Goal: Information Seeking & Learning: Learn about a topic

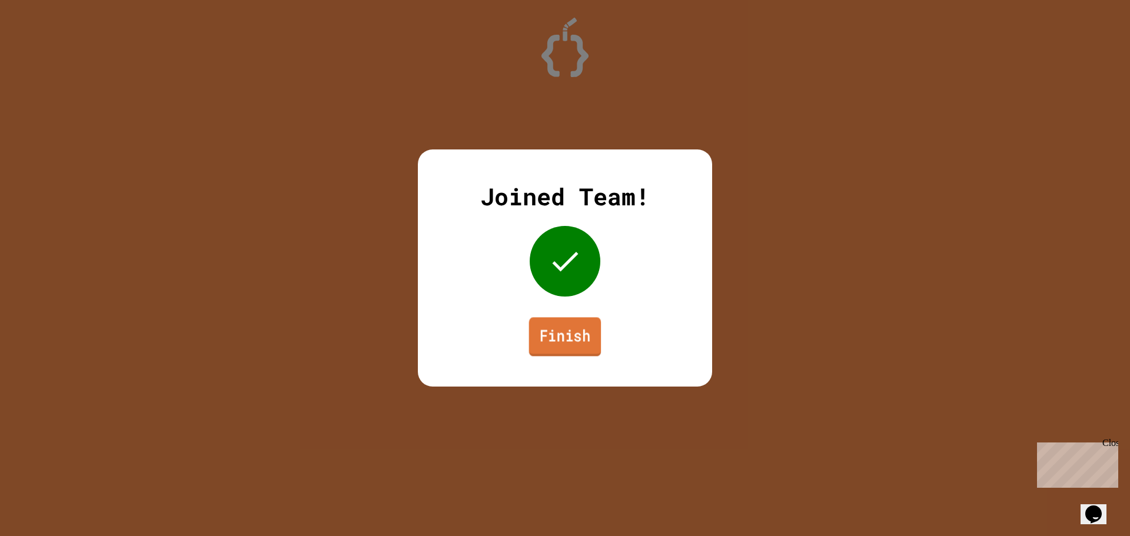
click at [599, 336] on link "Finish" at bounding box center [565, 336] width 72 height 39
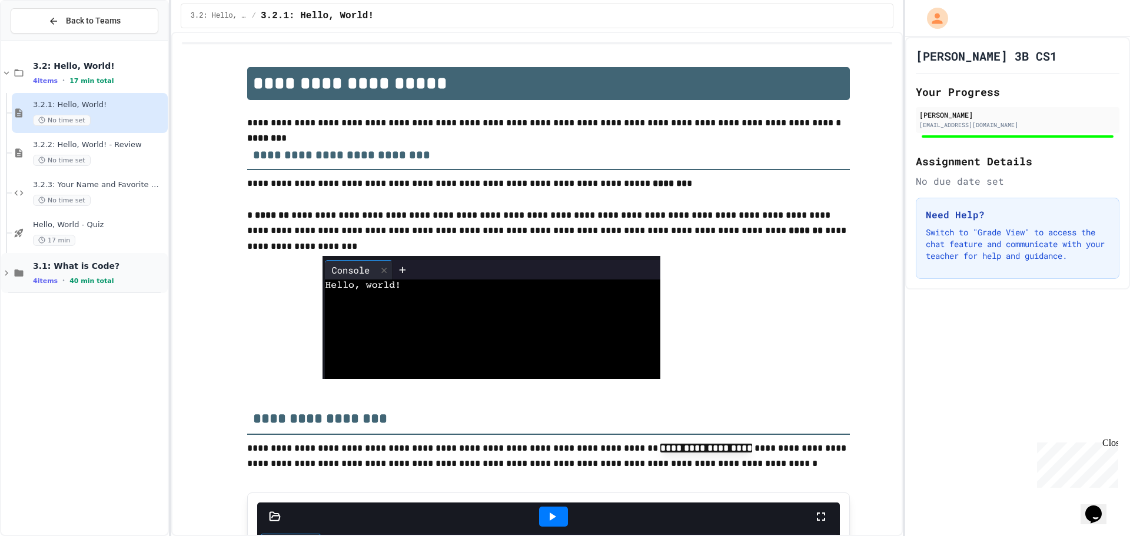
click at [73, 291] on div "3.1: What is Code? 4 items • 40 min total" at bounding box center [84, 273] width 167 height 40
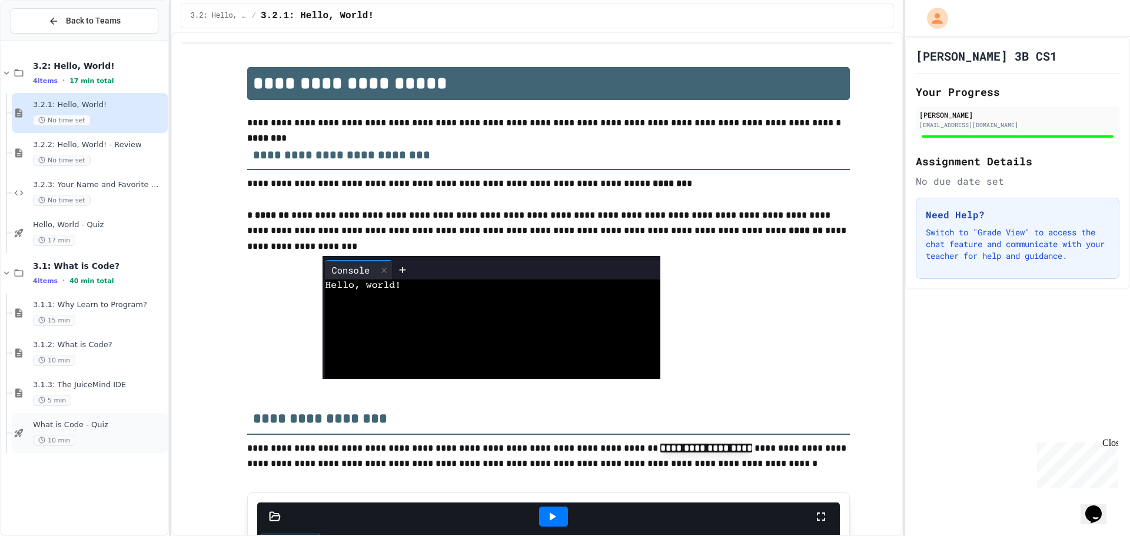
click at [47, 436] on span "10 min" at bounding box center [54, 440] width 42 height 11
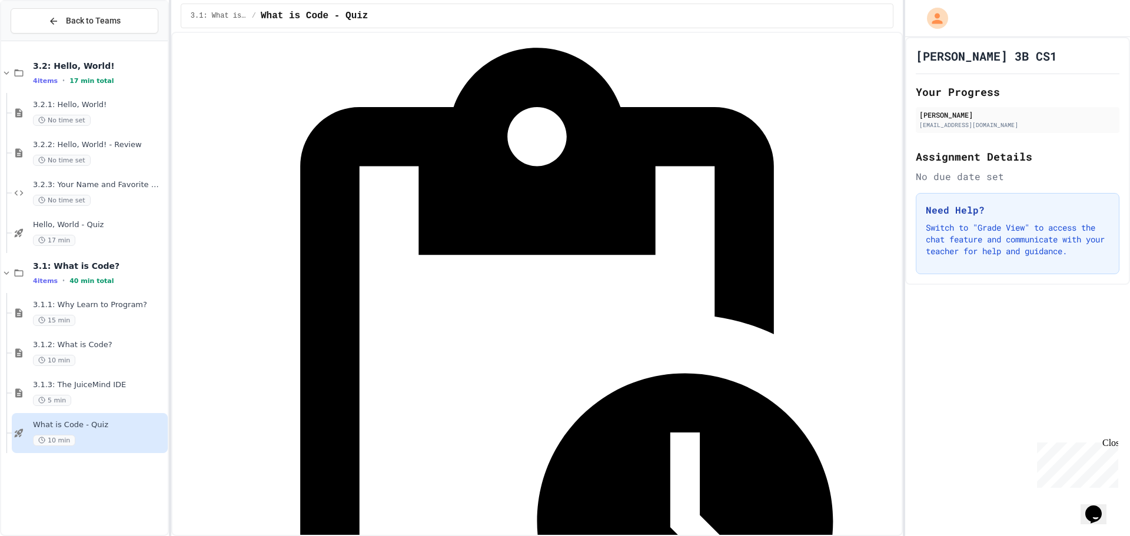
scroll to position [118, 0]
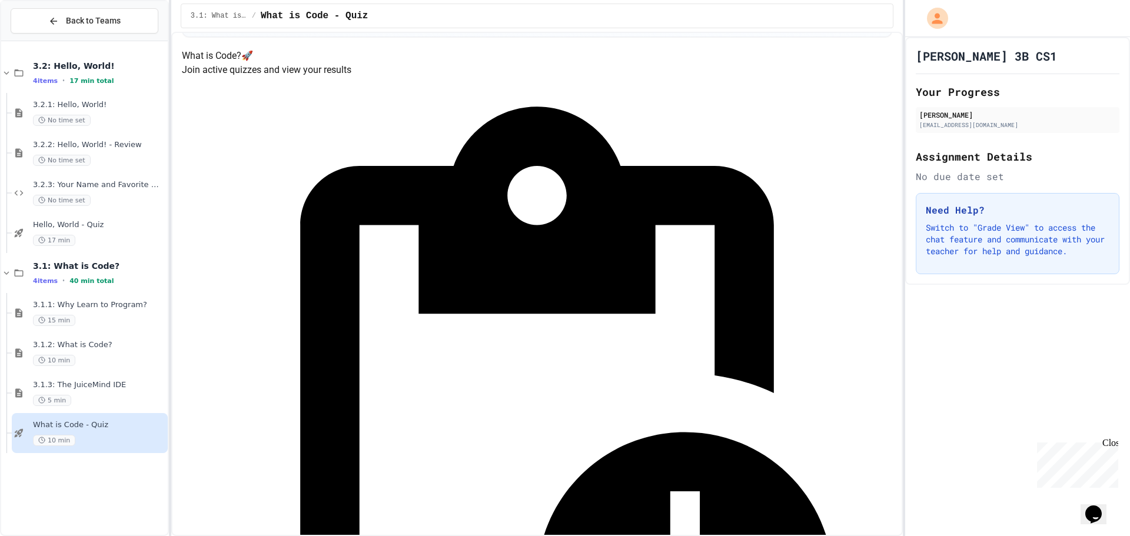
click at [82, 426] on span "What is Code - Quiz" at bounding box center [99, 425] width 132 height 10
click at [58, 267] on span "3.1: What is Code?" at bounding box center [99, 266] width 132 height 11
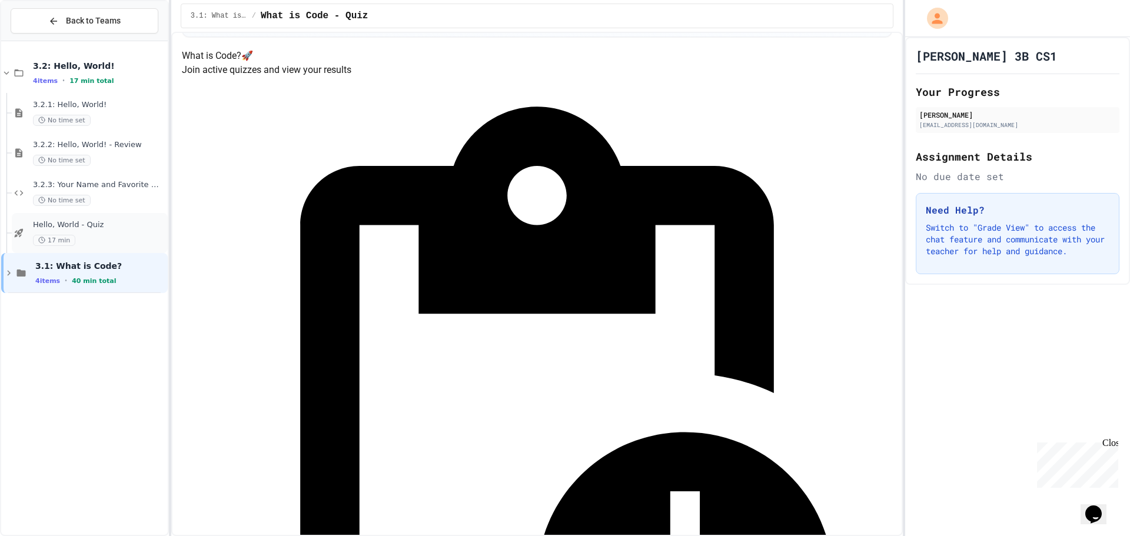
click at [58, 235] on span "17 min" at bounding box center [54, 240] width 42 height 11
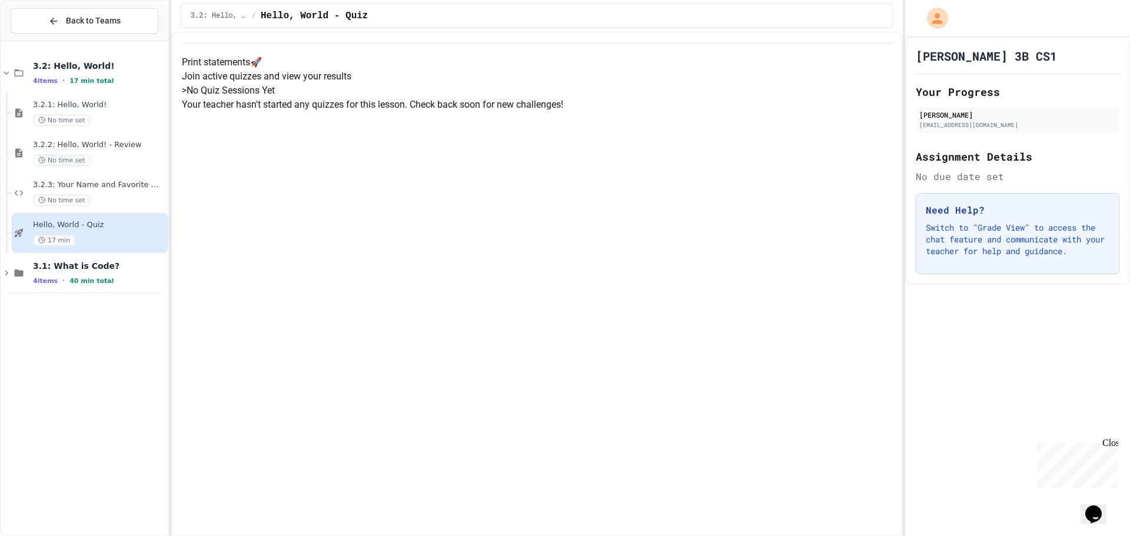
scroll to position [59, 0]
click at [459, 112] on div "Print statements 🚀 Join active quizzes and view your results > No Quiz Sessions…" at bounding box center [537, 83] width 711 height 57
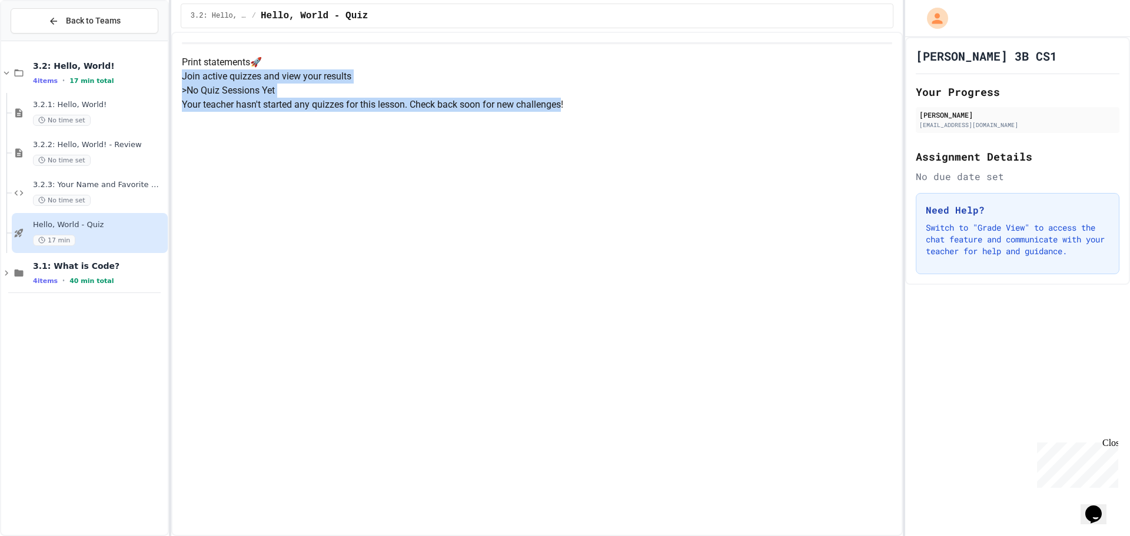
drag, startPoint x: 425, startPoint y: 110, endPoint x: 556, endPoint y: 233, distance: 179.6
click at [556, 112] on div "Print statements 🚀 Join active quizzes and view your results > No Quiz Sessions…" at bounding box center [537, 83] width 711 height 57
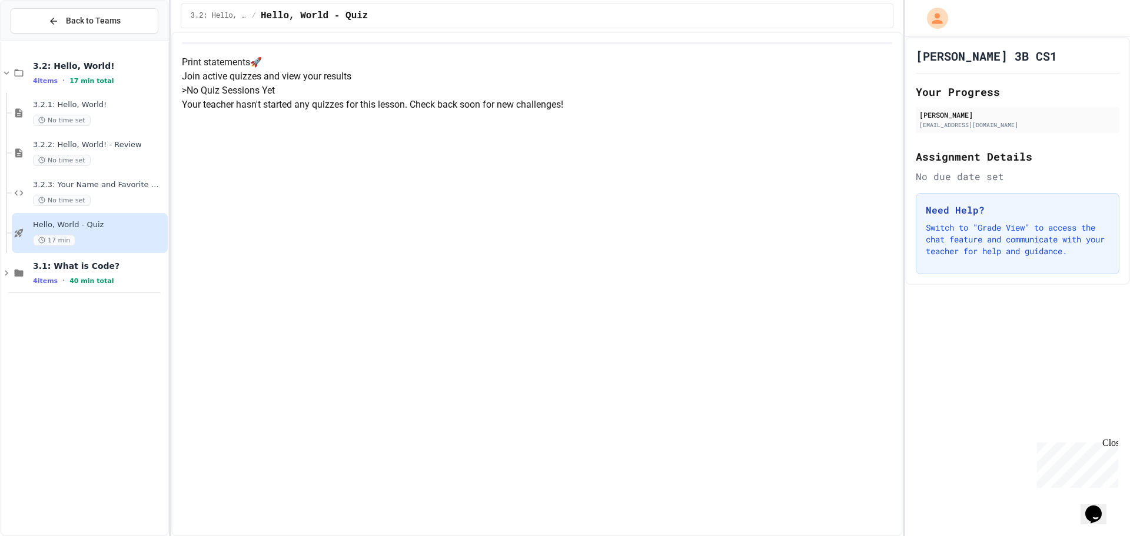
click at [374, 69] on h4 "Print statements 🚀" at bounding box center [537, 62] width 711 height 14
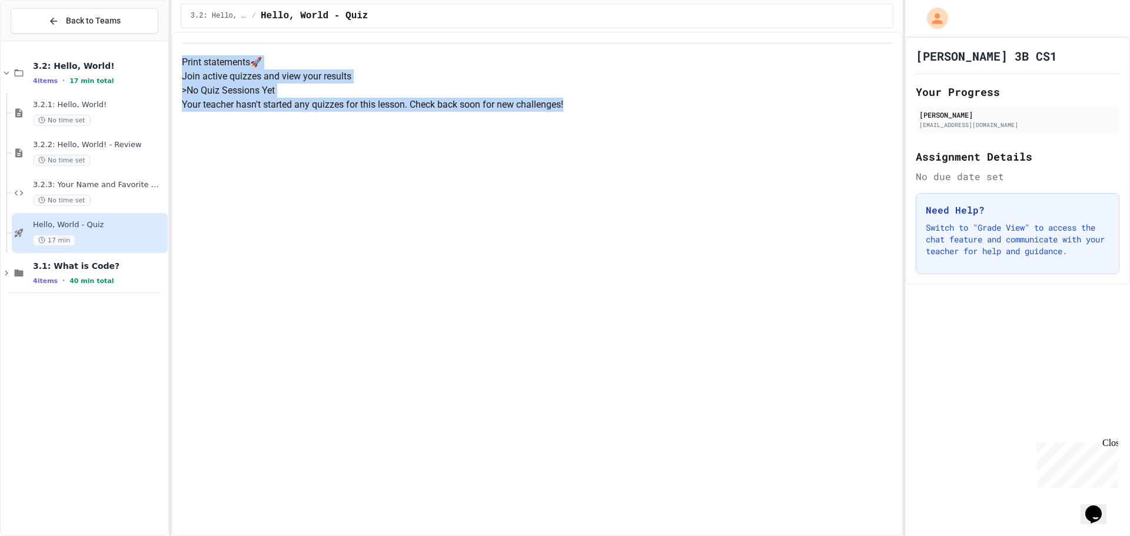
drag, startPoint x: 384, startPoint y: 79, endPoint x: 743, endPoint y: 280, distance: 411.2
click at [777, 112] on div "Print statements 🚀 Join active quizzes and view your results > No Quiz Sessions…" at bounding box center [537, 83] width 711 height 57
click at [728, 112] on div "Print statements 🚀 Join active quizzes and view your results > No Quiz Sessions…" at bounding box center [537, 83] width 711 height 57
click at [738, 112] on div "Print statements 🚀 Join active quizzes and view your results > No Quiz Sessions…" at bounding box center [537, 83] width 711 height 57
click at [731, 112] on div "Print statements 🚀 Join active quizzes and view your results > No Quiz Sessions…" at bounding box center [537, 83] width 711 height 57
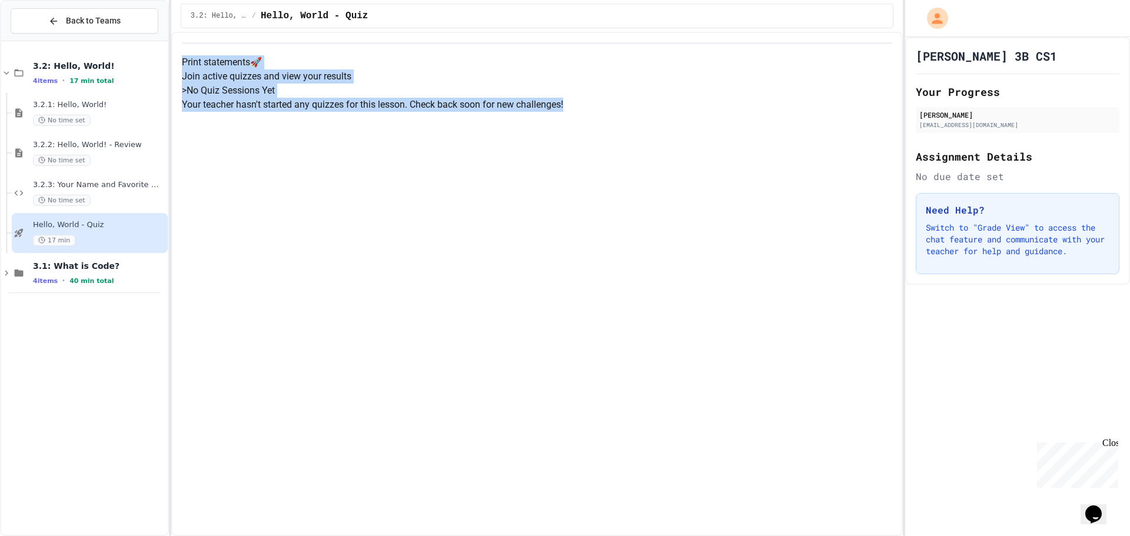
drag, startPoint x: 706, startPoint y: 248, endPoint x: 314, endPoint y: 60, distance: 435.1
click at [314, 60] on div "Print statements 🚀 Join active quizzes and view your results > No Quiz Sessions…" at bounding box center [537, 83] width 711 height 57
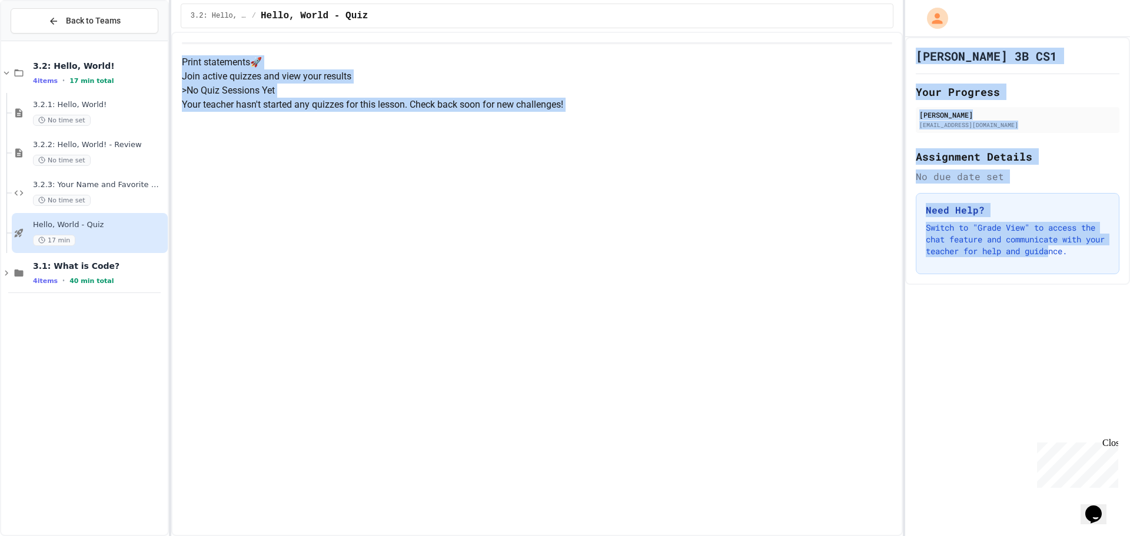
drag, startPoint x: 324, startPoint y: 61, endPoint x: 950, endPoint y: 273, distance: 660.2
click at [950, 273] on div "Back to Teams 3.2: Hello, World! 4 items • 17 min total 3.2.1: Hello, World! No…" at bounding box center [565, 268] width 1130 height 536
click at [840, 112] on div "Print statements 🚀 Join active quizzes and view your results > No Quiz Sessions…" at bounding box center [537, 83] width 711 height 57
click at [744, 112] on div "> No Quiz Sessions Yet Your teacher hasn't started any quizzes for this lesson.…" at bounding box center [537, 98] width 711 height 28
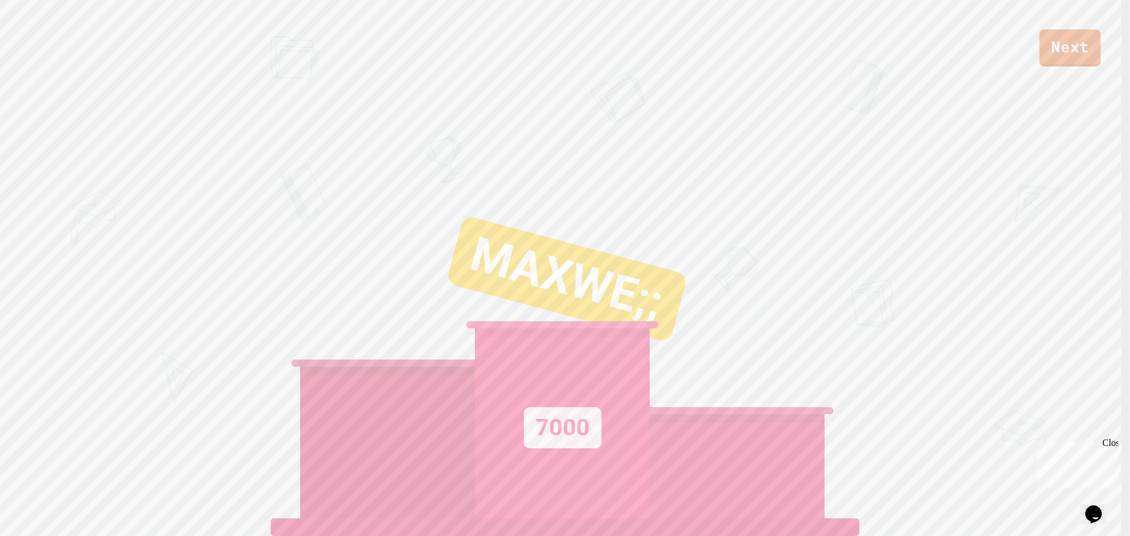
click at [1053, 64] on link "Next" at bounding box center [1070, 47] width 61 height 37
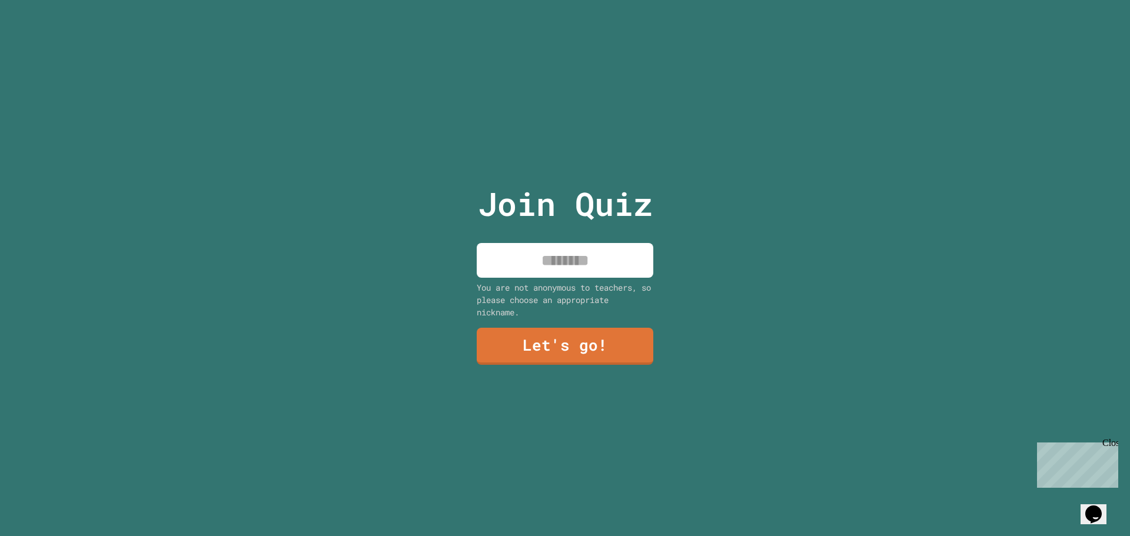
click at [574, 250] on input at bounding box center [565, 260] width 177 height 35
type input "*******"
click at [567, 337] on link "Let's go!" at bounding box center [565, 346] width 177 height 37
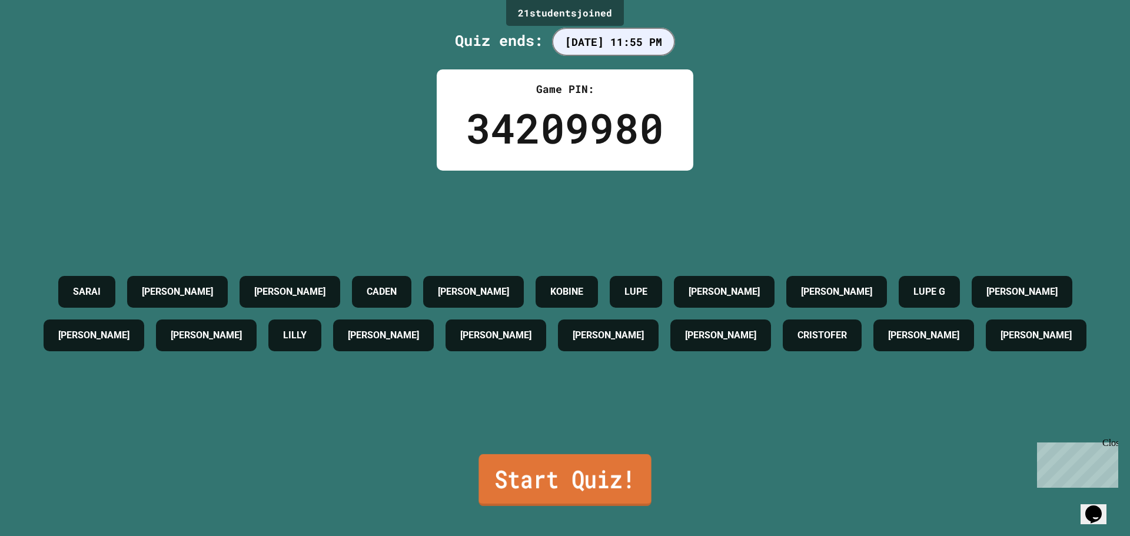
click at [592, 459] on link "Start Quiz!" at bounding box center [565, 481] width 173 height 52
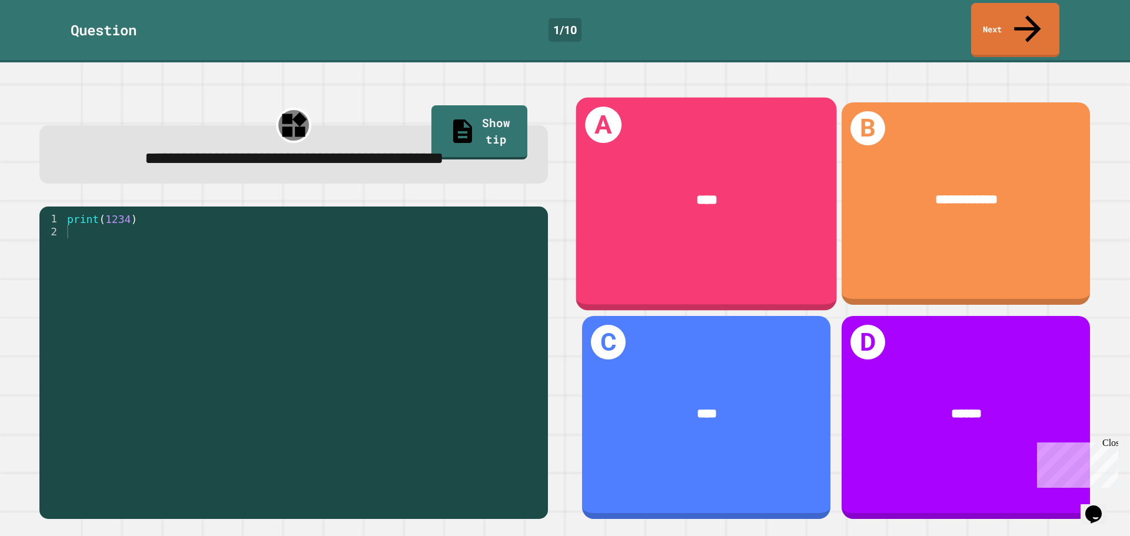
drag, startPoint x: 694, startPoint y: 187, endPoint x: 701, endPoint y: 185, distance: 7.9
click at [701, 185] on div "****" at bounding box center [706, 201] width 261 height 76
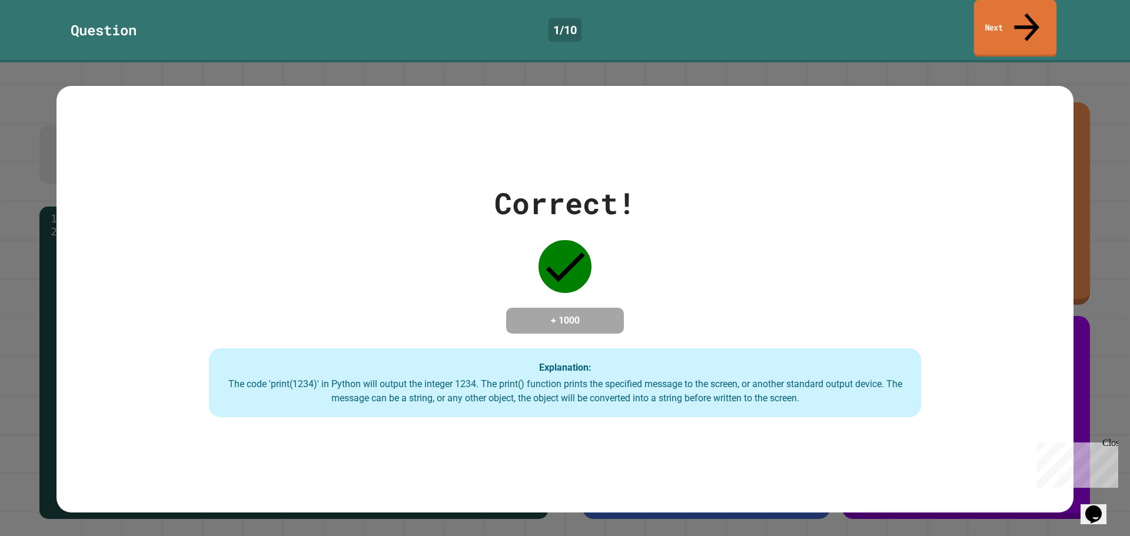
click at [1055, 14] on link "Next" at bounding box center [1015, 28] width 82 height 57
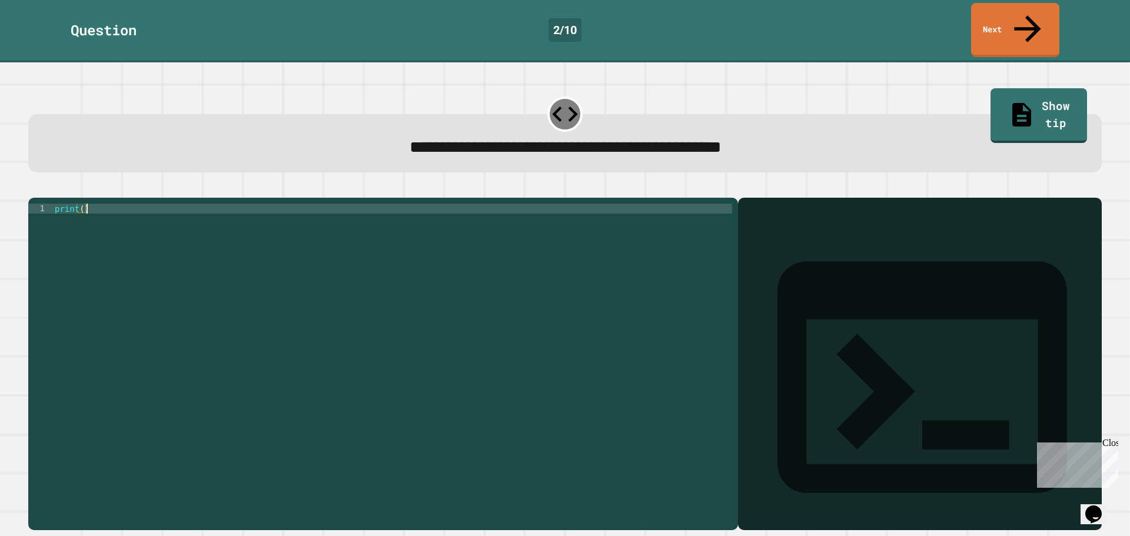
click at [84, 204] on div "print ( )" at bounding box center [392, 364] width 680 height 320
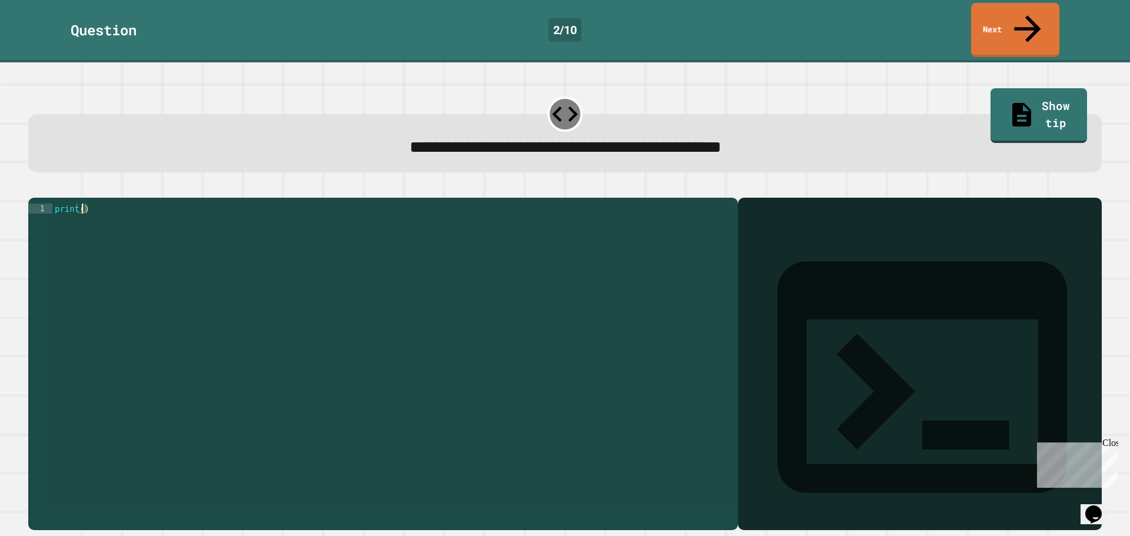
click at [81, 204] on div "print ( )" at bounding box center [392, 354] width 680 height 300
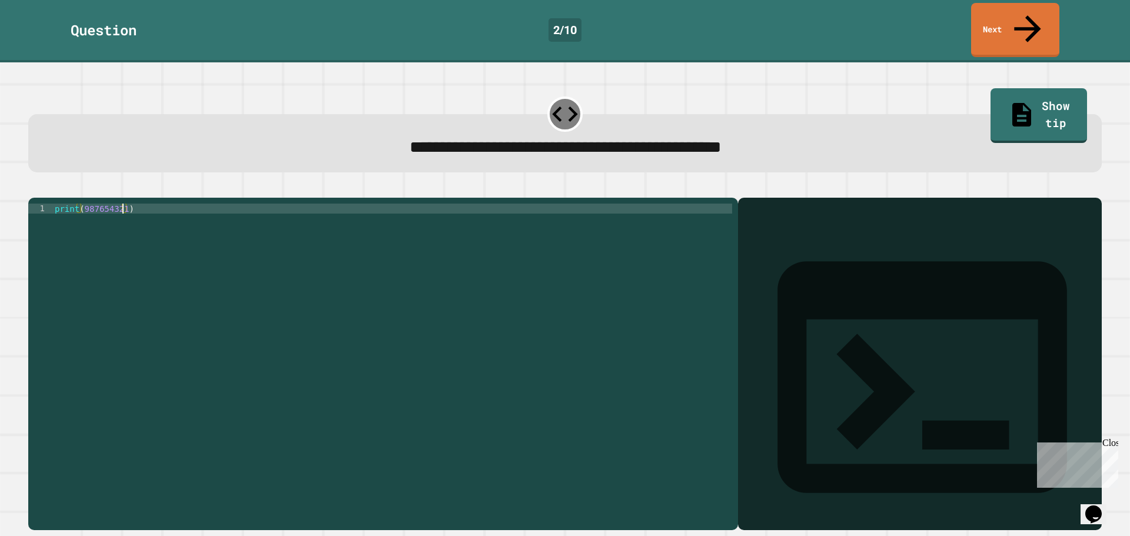
scroll to position [0, 5]
type textarea "**********"
click at [1012, 5] on link "Next" at bounding box center [1015, 29] width 87 height 57
click at [531, 198] on div "1 print ( ) XXXXXXXXXXXXXXXXXXXXXXXXXXXXXXXXXXXXXXXXXXXXXXXXXXXXXXXXXXXXXXXXXXX…" at bounding box center [383, 364] width 710 height 333
click at [82, 204] on div "print ( )" at bounding box center [392, 364] width 680 height 320
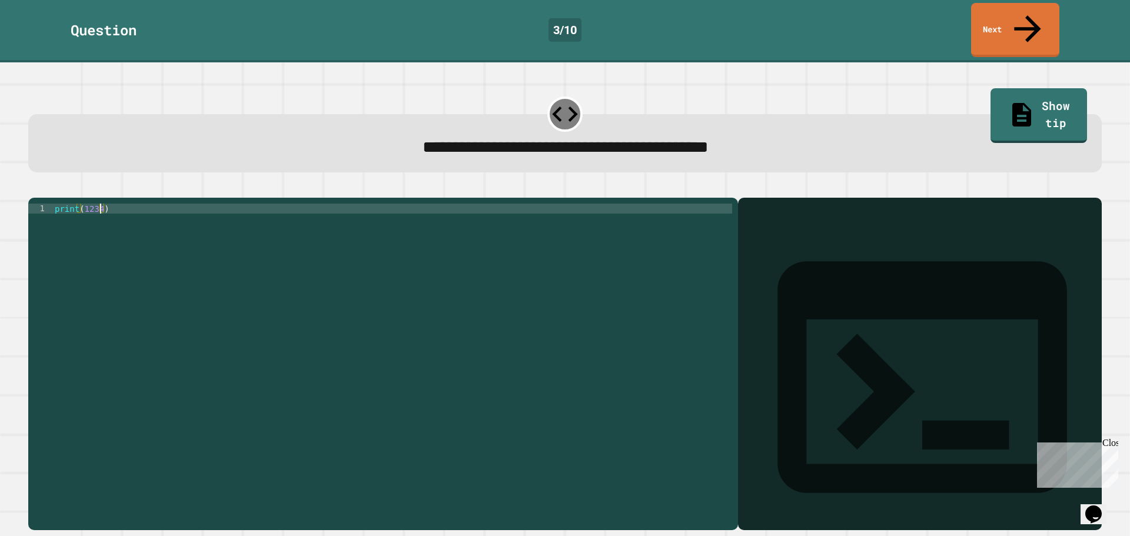
scroll to position [0, 3]
click at [34, 188] on icon "button" at bounding box center [34, 188] width 0 height 0
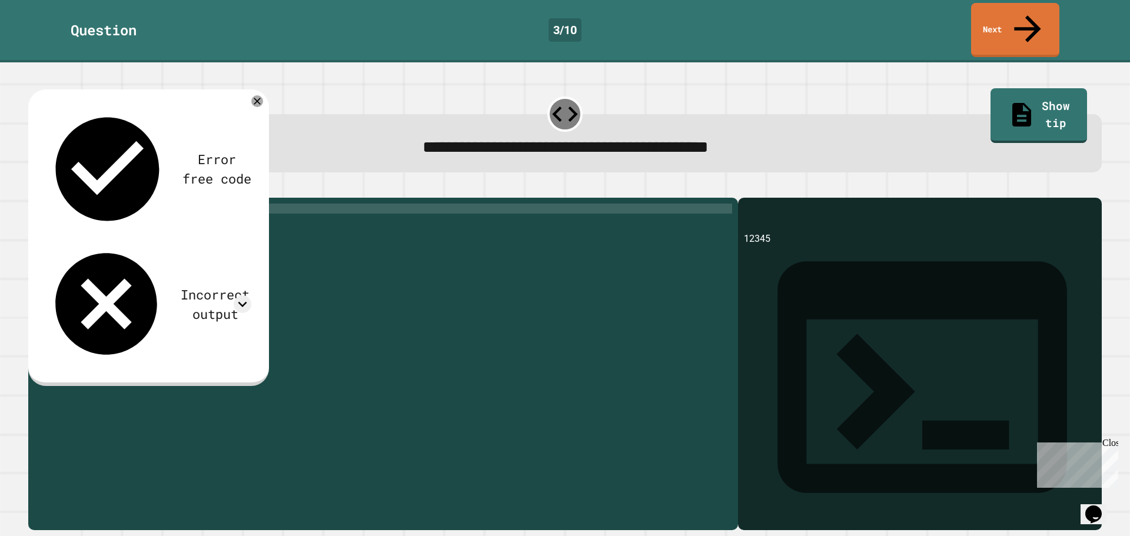
click at [105, 204] on div "print ( 12345 )" at bounding box center [392, 364] width 680 height 320
drag, startPoint x: 114, startPoint y: 217, endPoint x: 97, endPoint y: 198, distance: 25.4
click at [114, 217] on div "print ( 123456 )" at bounding box center [392, 364] width 680 height 320
type textarea "**********"
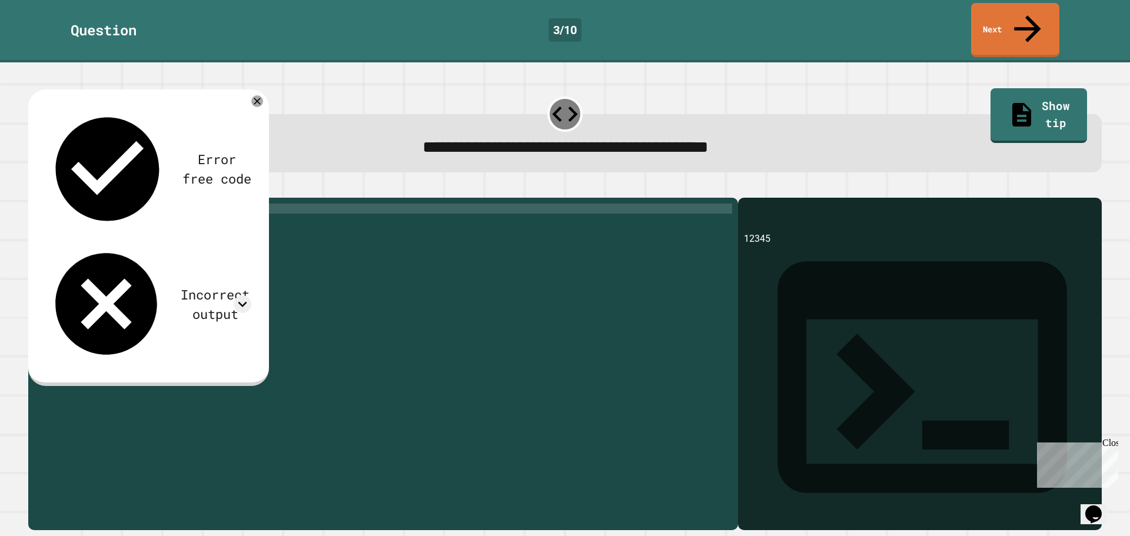
click at [45, 191] on icon "button" at bounding box center [42, 195] width 6 height 8
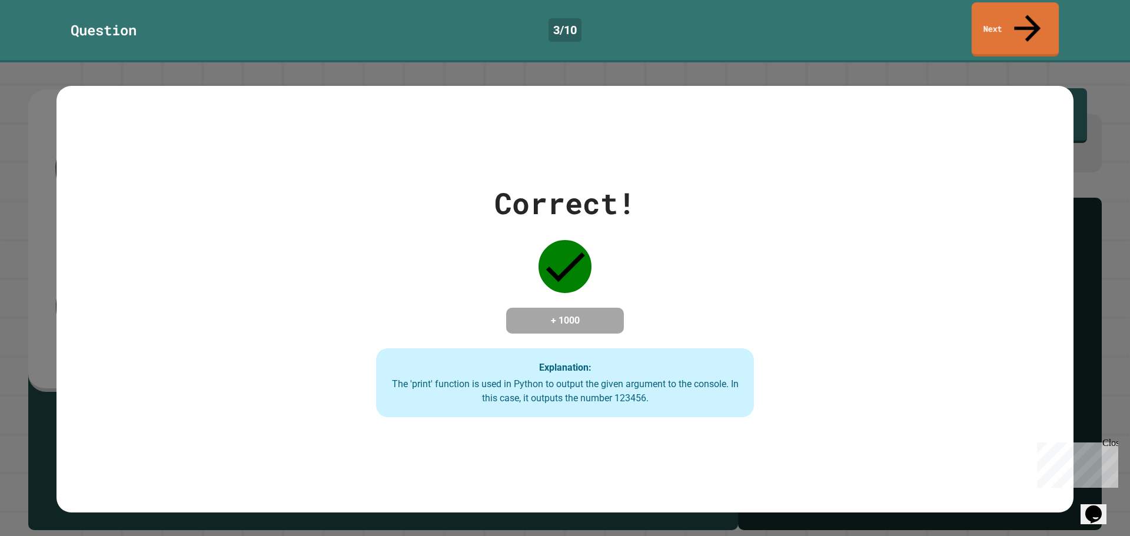
click at [1021, 29] on div "Question 3 / 10 Next" at bounding box center [565, 30] width 1130 height 54
click at [1004, 18] on link "Next" at bounding box center [1015, 28] width 85 height 57
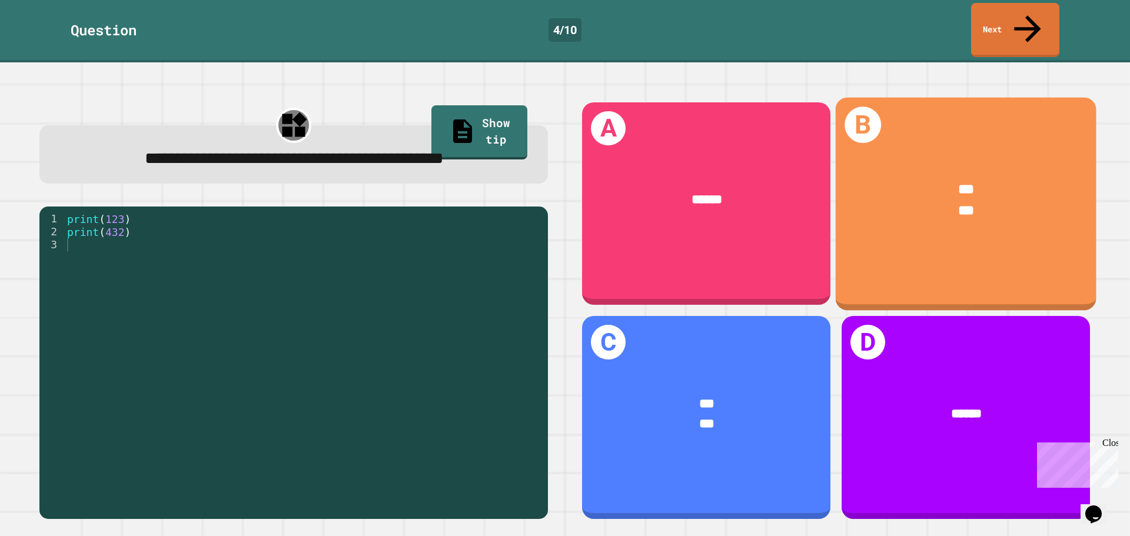
click at [1012, 122] on div "B *** ***" at bounding box center [966, 203] width 261 height 213
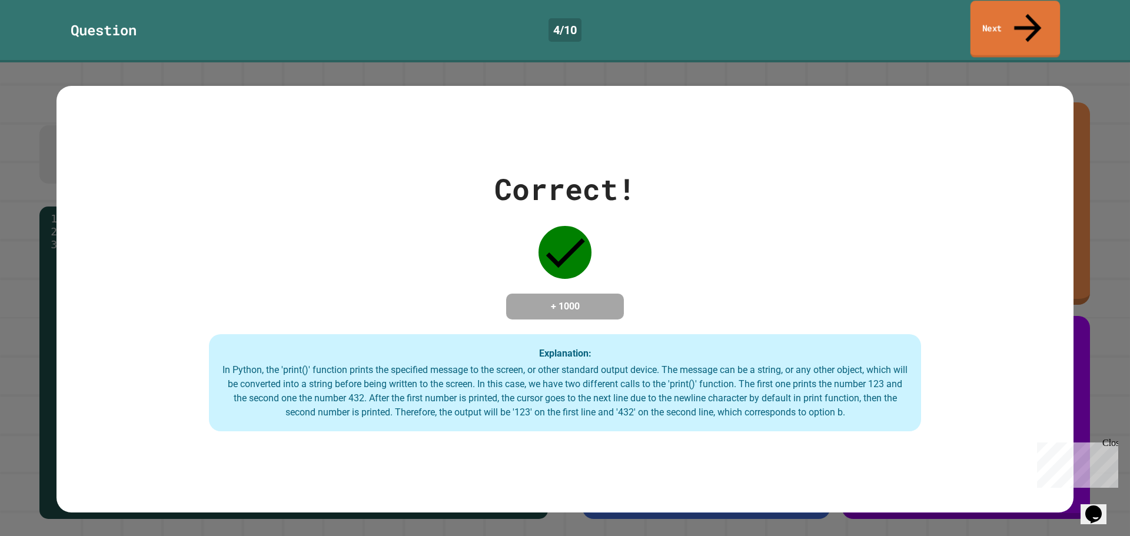
click at [1027, 17] on icon at bounding box center [1028, 28] width 41 height 42
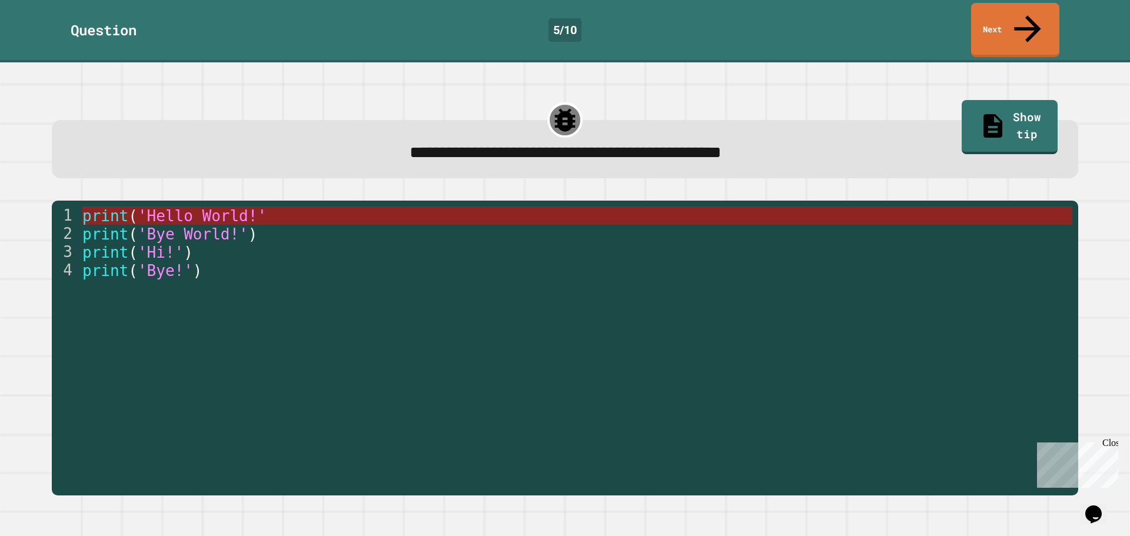
click at [189, 207] on span "'Hello World!'" at bounding box center [202, 216] width 129 height 18
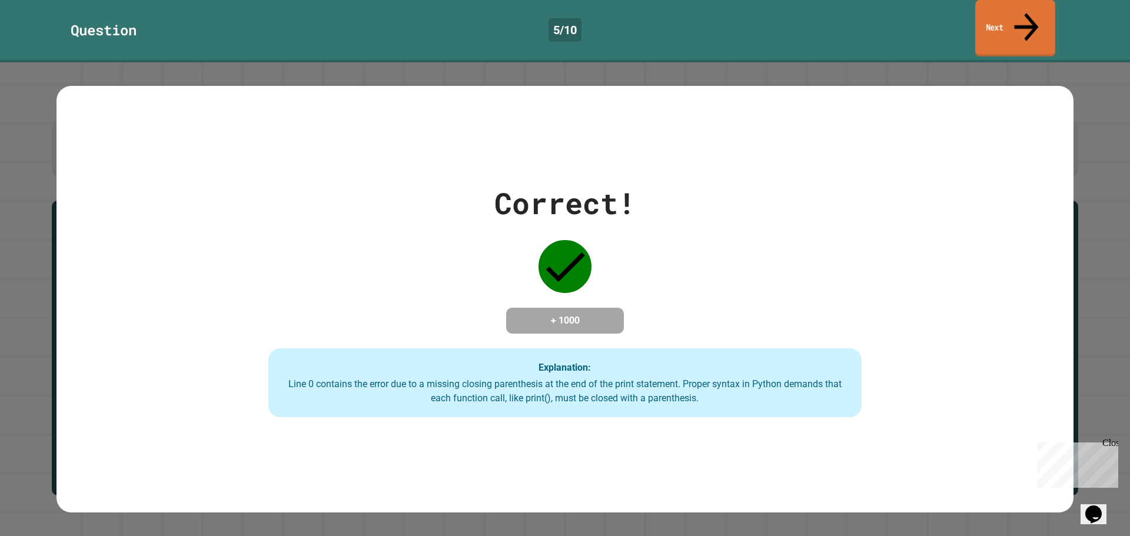
click at [1006, 17] on link "Next" at bounding box center [1016, 28] width 80 height 57
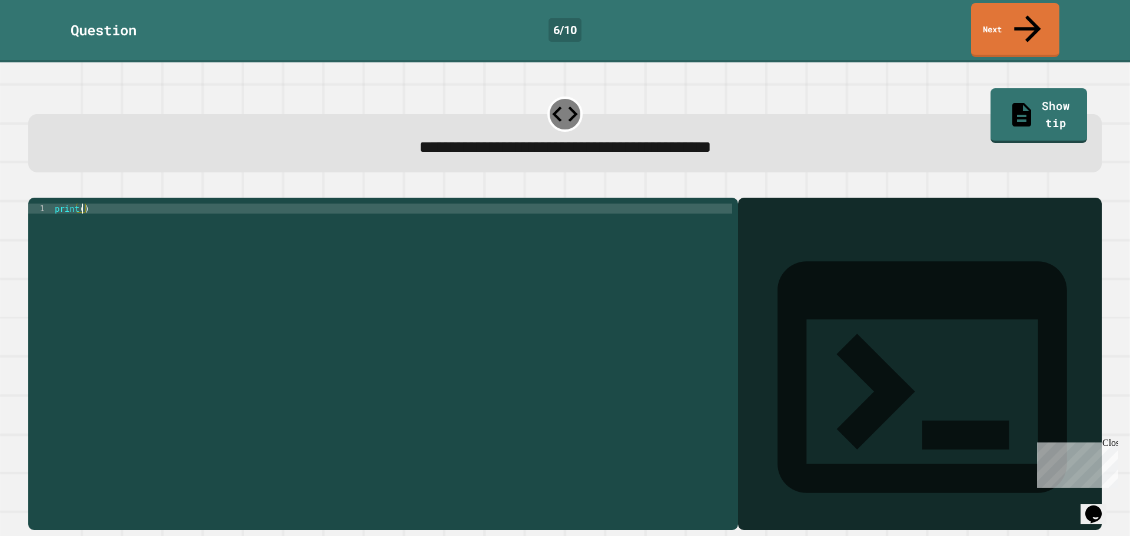
click at [82, 204] on div "print ( )" at bounding box center [392, 364] width 680 height 320
type textarea "**********"
click at [34, 188] on icon "button" at bounding box center [34, 188] width 0 height 0
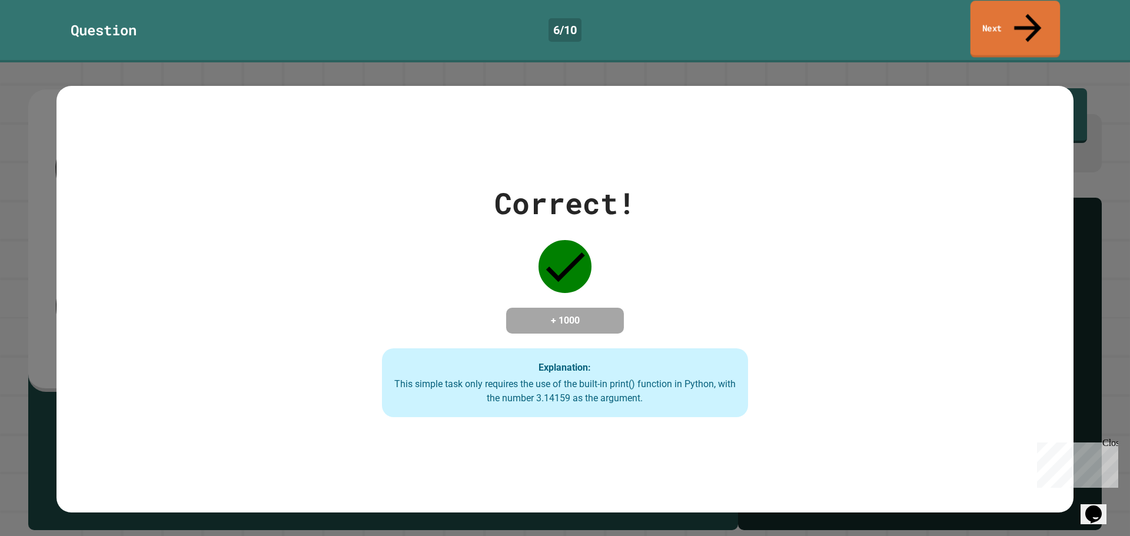
click at [979, 4] on link "Next" at bounding box center [1015, 29] width 89 height 57
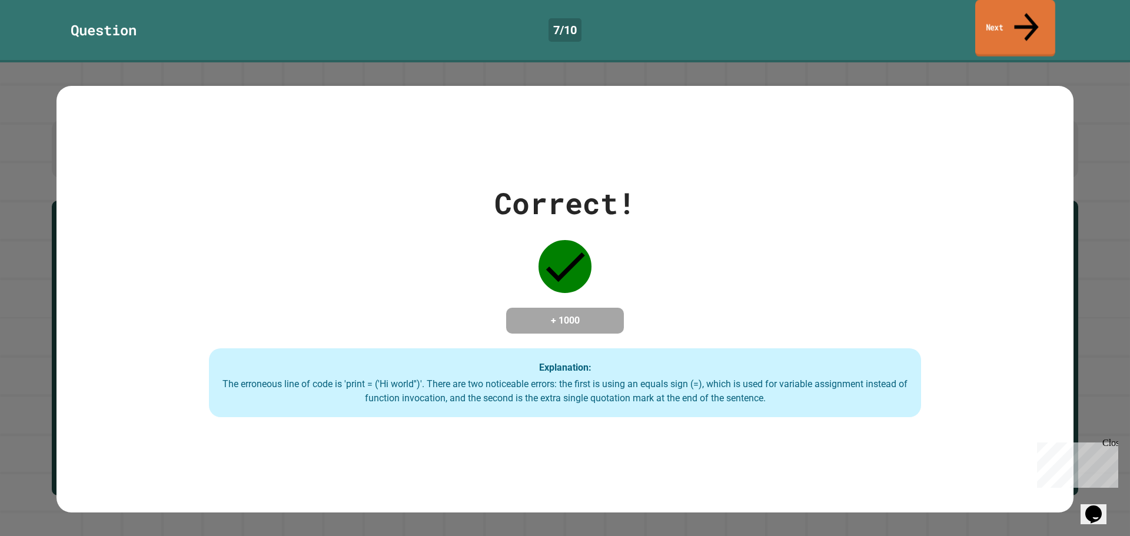
click at [1013, 12] on link "Next" at bounding box center [1016, 28] width 80 height 57
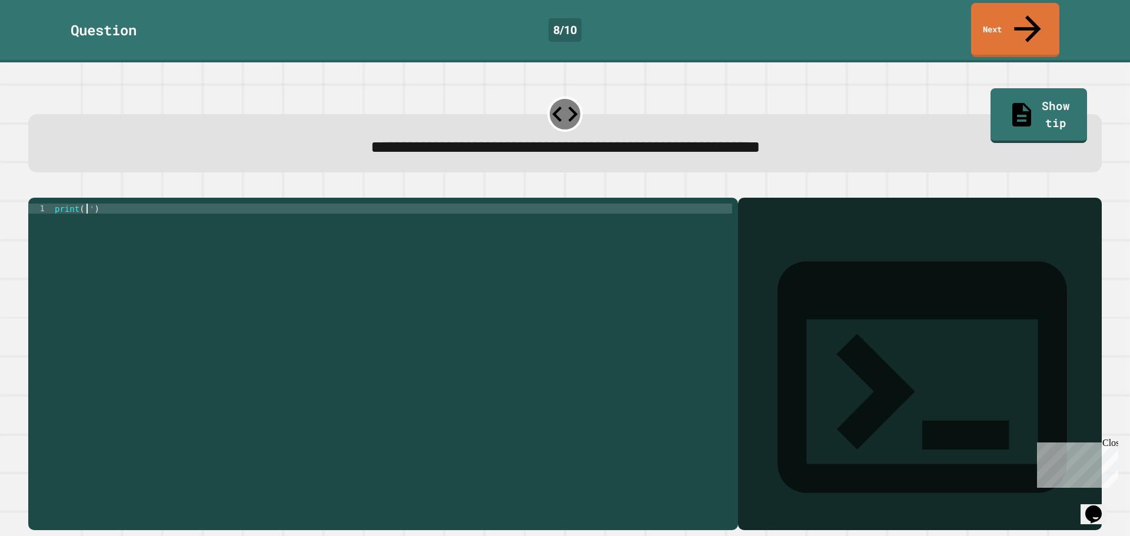
drag, startPoint x: 86, startPoint y: 197, endPoint x: 96, endPoint y: 205, distance: 13.0
click at [87, 204] on div "print ( '' )" at bounding box center [392, 364] width 680 height 320
drag, startPoint x: 436, startPoint y: 120, endPoint x: 639, endPoint y: 141, distance: 204.2
click at [639, 141] on div "**********" at bounding box center [565, 143] width 1074 height 58
copy span "**********"
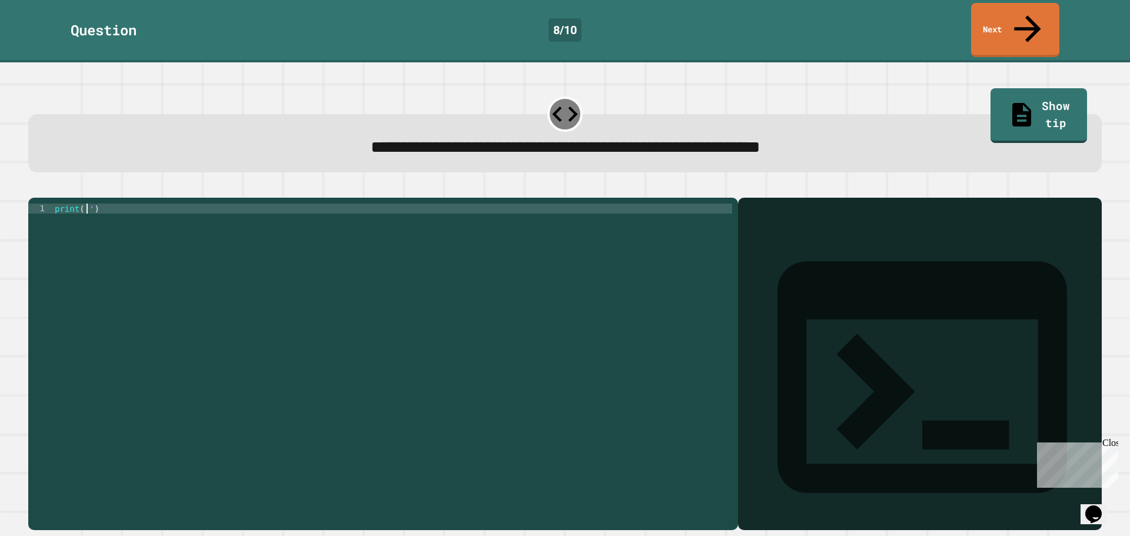
click at [87, 204] on div "print ( '' )" at bounding box center [392, 364] width 680 height 320
paste textarea "**********"
click at [29, 178] on div "**********" at bounding box center [564, 357] width 1085 height 358
click at [45, 191] on icon "button" at bounding box center [42, 195] width 6 height 8
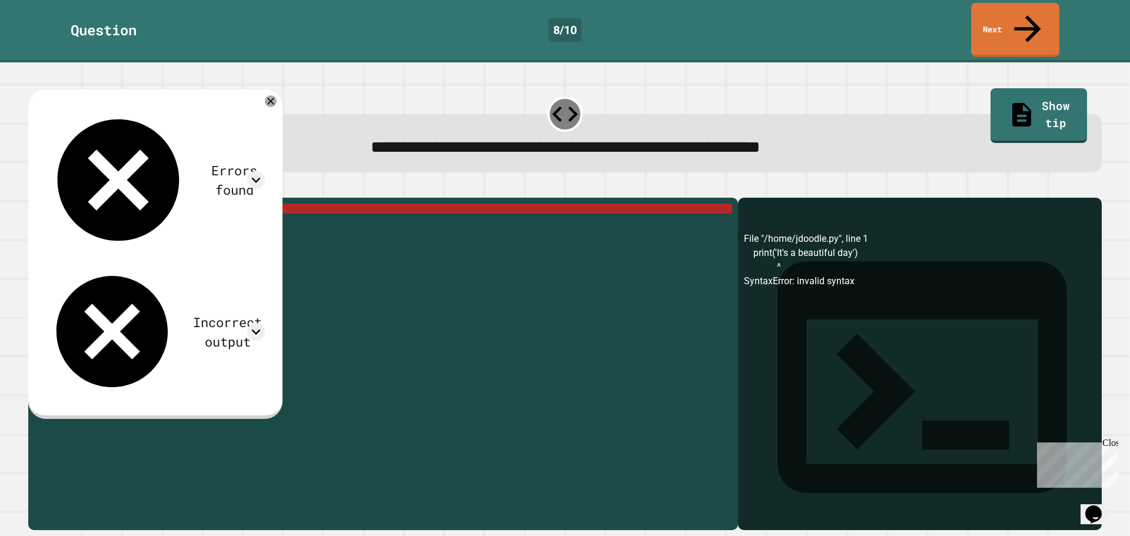
click at [84, 204] on div "print ( 'It' s a beautiful day ')" at bounding box center [392, 364] width 680 height 320
click at [58, 188] on icon "button" at bounding box center [58, 188] width 0 height 0
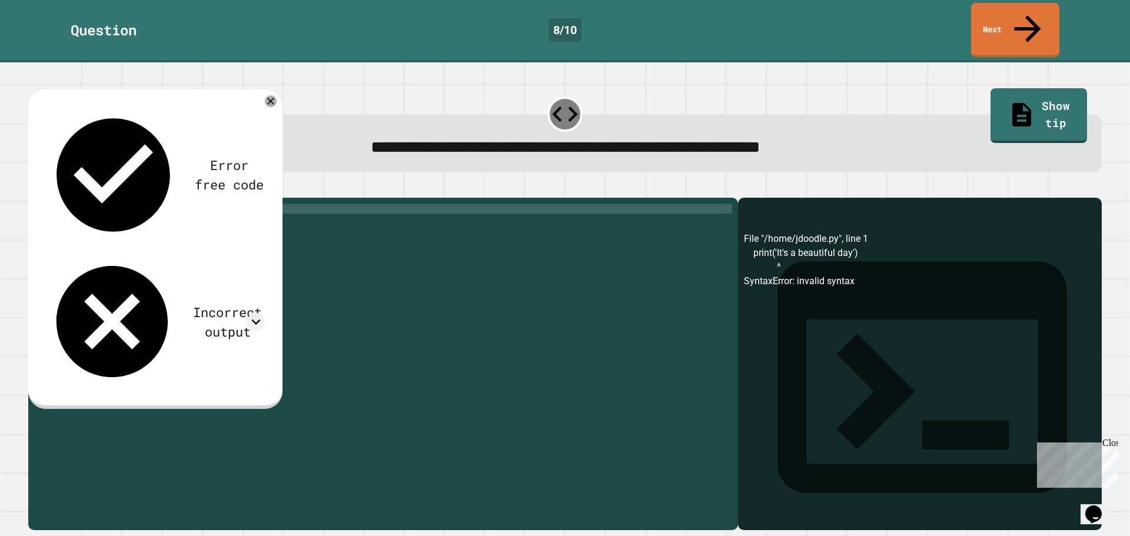
scroll to position [0, 2]
click at [84, 204] on div "print ( '' )" at bounding box center [392, 354] width 680 height 300
click at [87, 204] on div "print ( '' )" at bounding box center [392, 364] width 680 height 320
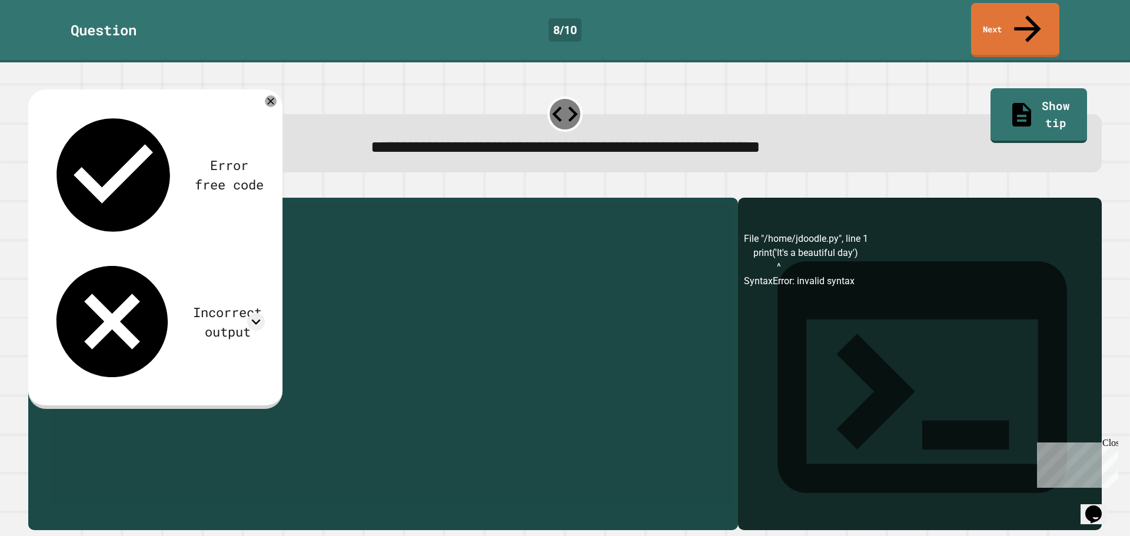
click at [86, 204] on div "print ( '' )" at bounding box center [392, 354] width 680 height 300
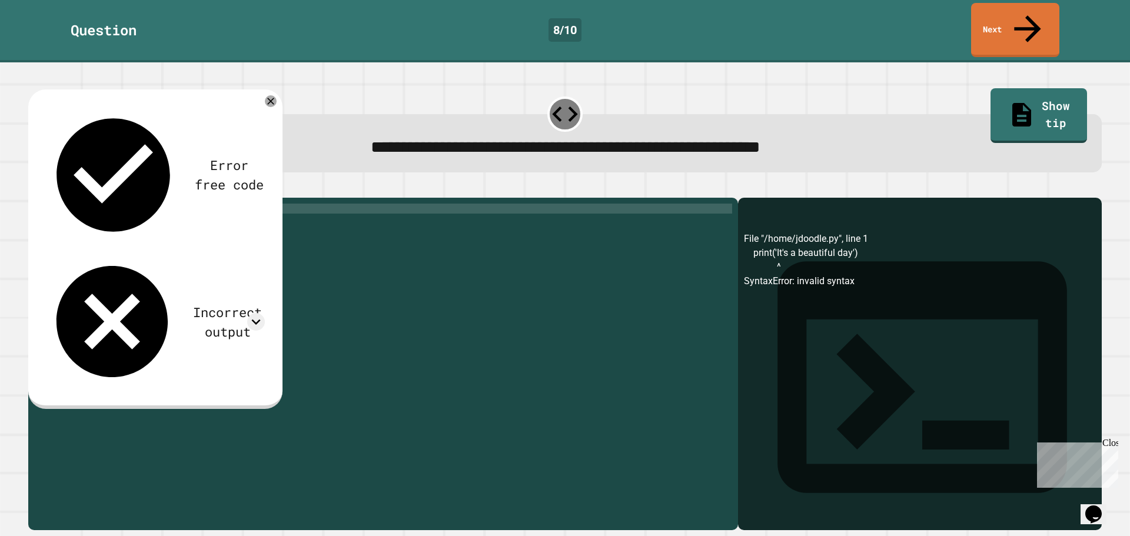
click at [86, 204] on div "print ( '' )" at bounding box center [392, 364] width 680 height 320
drag, startPoint x: 322, startPoint y: 317, endPoint x: 266, endPoint y: 276, distance: 69.5
click at [316, 314] on div "print ( 'Its a beautiful day' )" at bounding box center [392, 364] width 680 height 320
click at [60, 184] on div at bounding box center [565, 191] width 1074 height 14
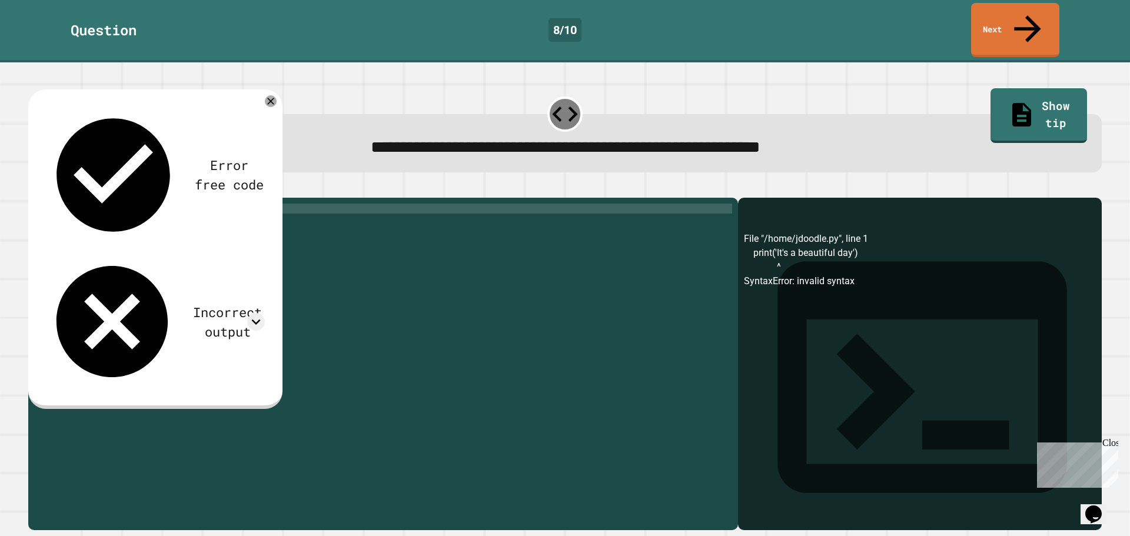
click at [34, 188] on icon "button" at bounding box center [34, 188] width 0 height 0
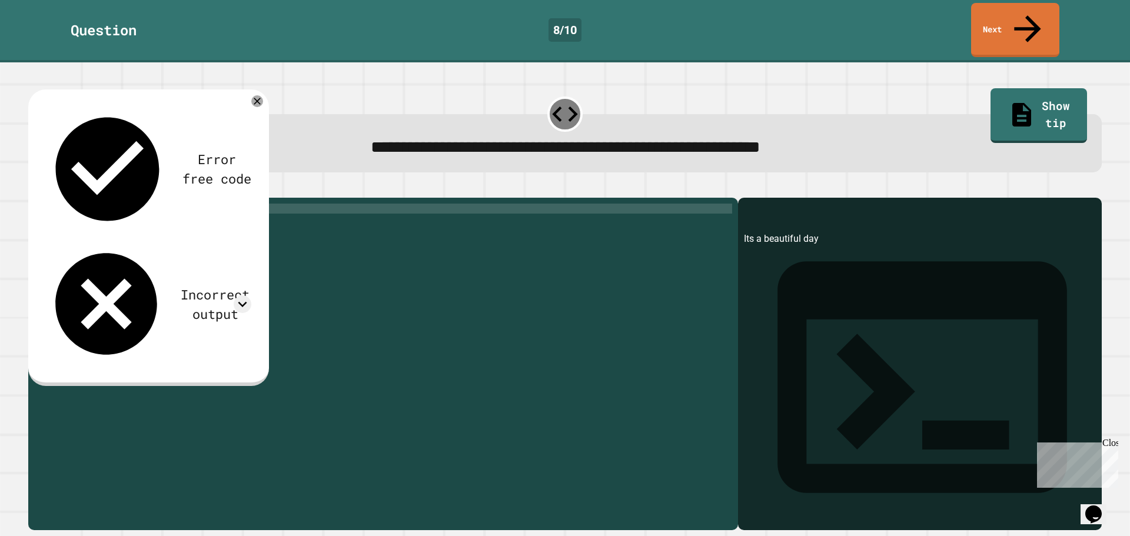
click at [97, 204] on div "print ( 'Its a beautiful day' )" at bounding box center [392, 364] width 680 height 320
click at [180, 204] on div "print ( 'It' s a beautiful day ')" at bounding box center [392, 364] width 680 height 320
click at [85, 204] on div "print ( 'It' s a beautiful day ")" at bounding box center [392, 364] width 680 height 320
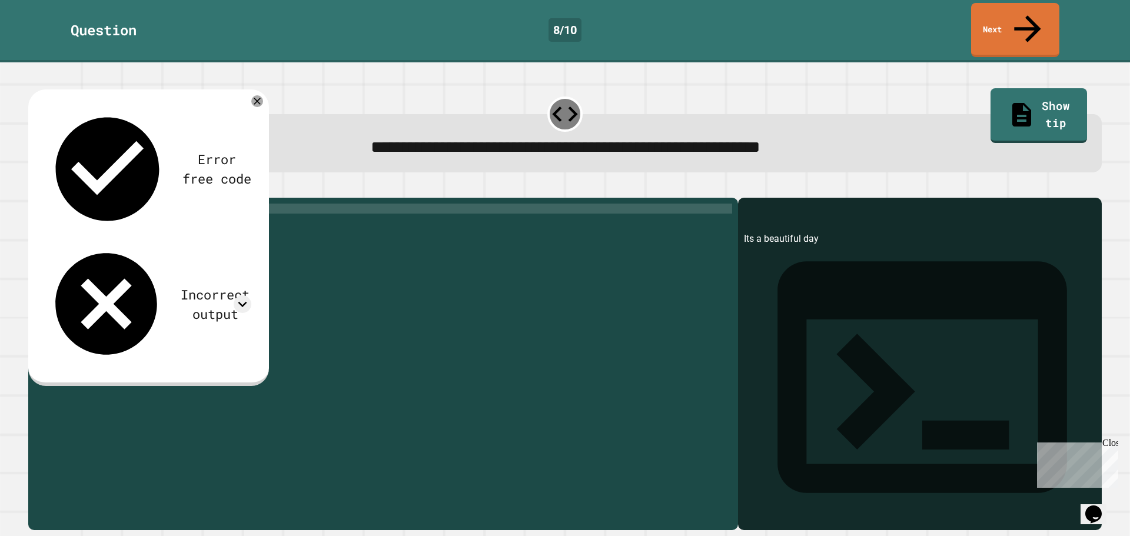
scroll to position [0, 2]
type textarea "**********"
click at [34, 188] on icon "button" at bounding box center [34, 188] width 0 height 0
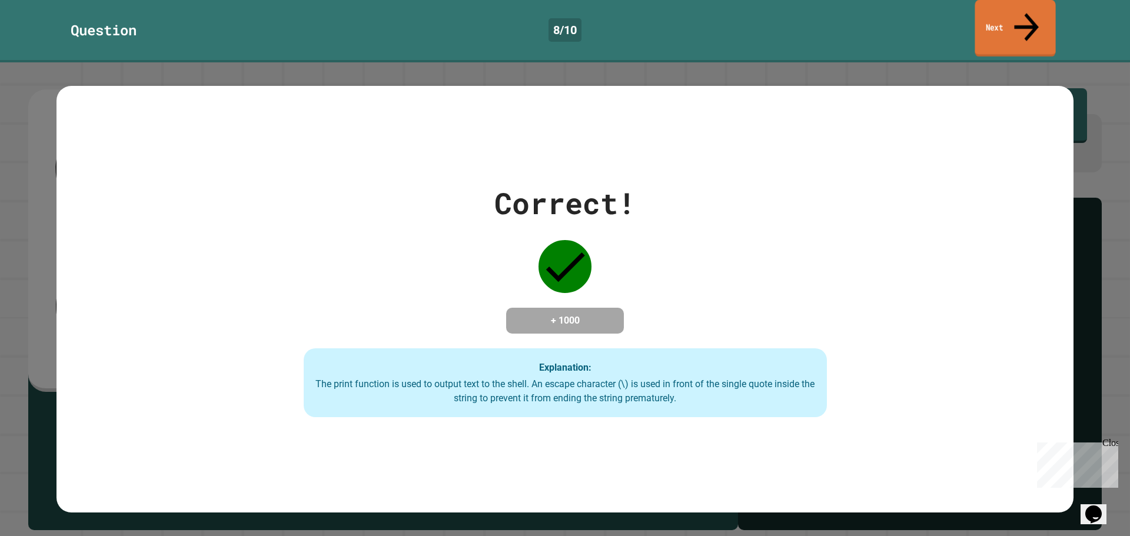
click at [1050, 12] on link "Next" at bounding box center [1015, 28] width 81 height 57
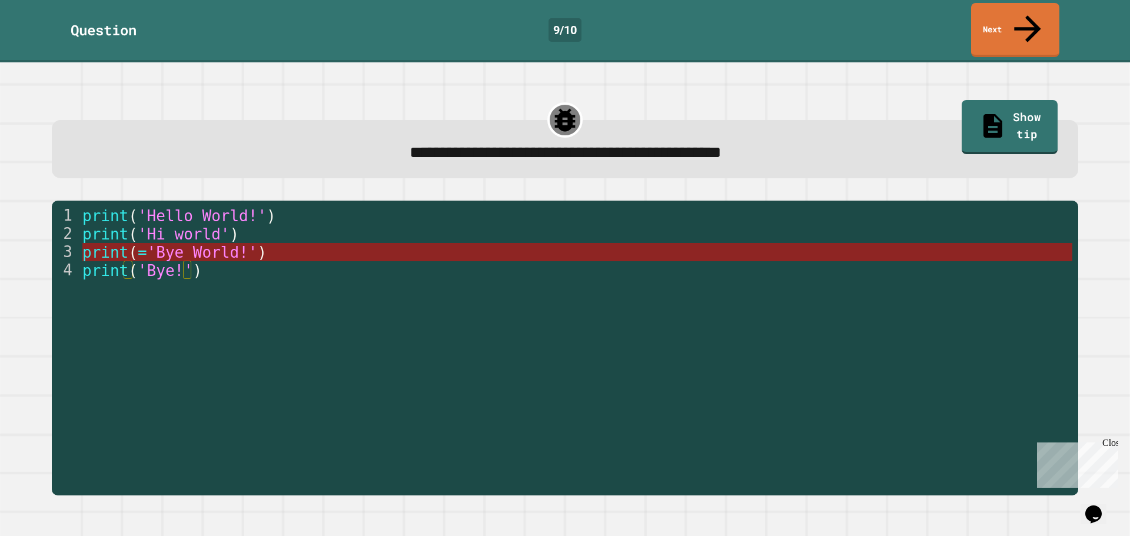
click at [160, 244] on span "'Bye World!'" at bounding box center [202, 253] width 111 height 18
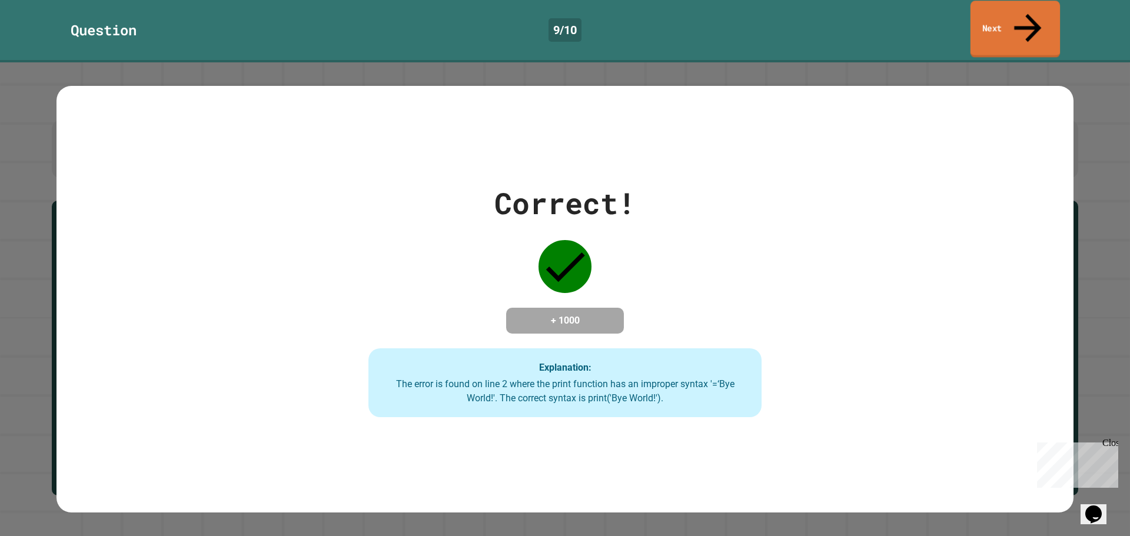
click at [1022, 15] on icon at bounding box center [1028, 28] width 41 height 42
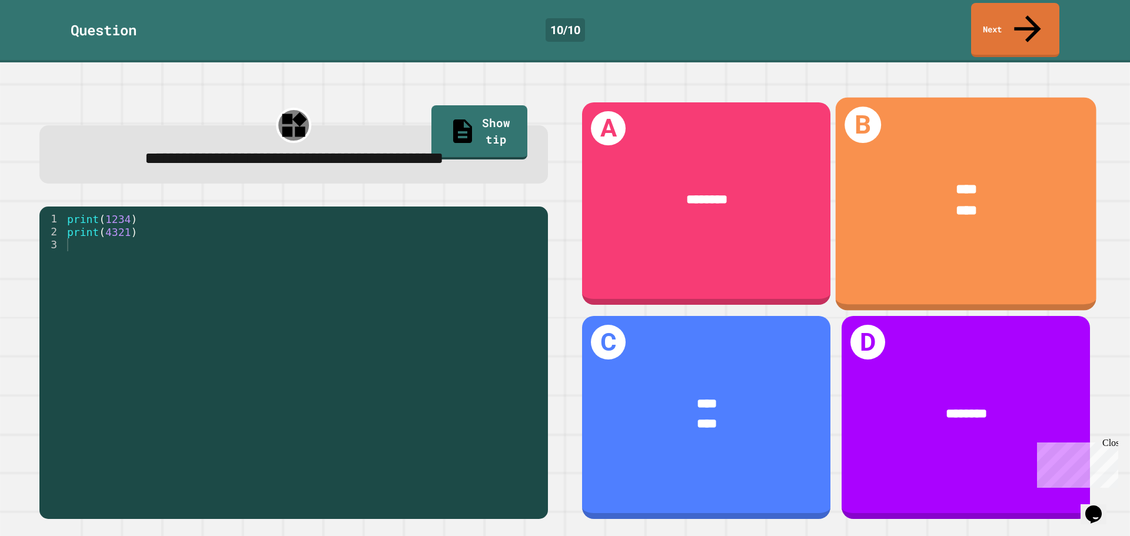
click at [894, 201] on div "****" at bounding box center [966, 211] width 205 height 21
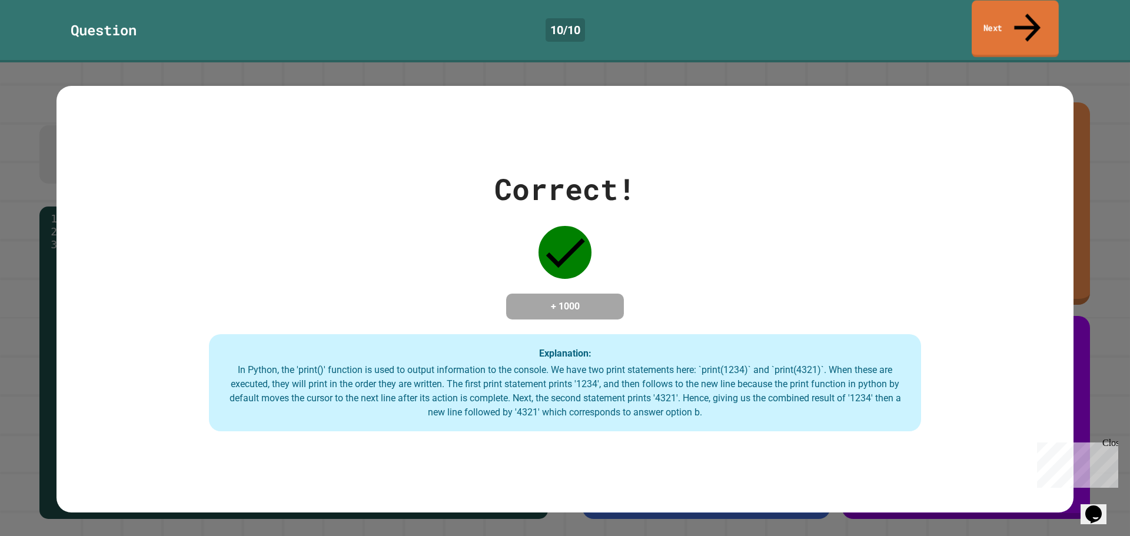
click at [1004, 22] on link "Next" at bounding box center [1015, 29] width 87 height 57
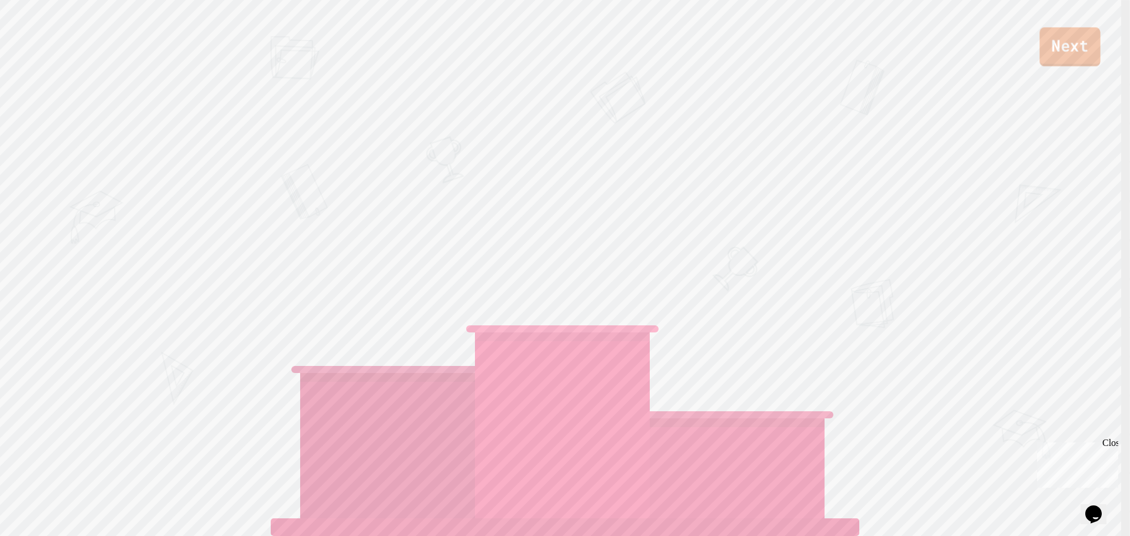
click at [1070, 51] on link "Next" at bounding box center [1070, 47] width 61 height 39
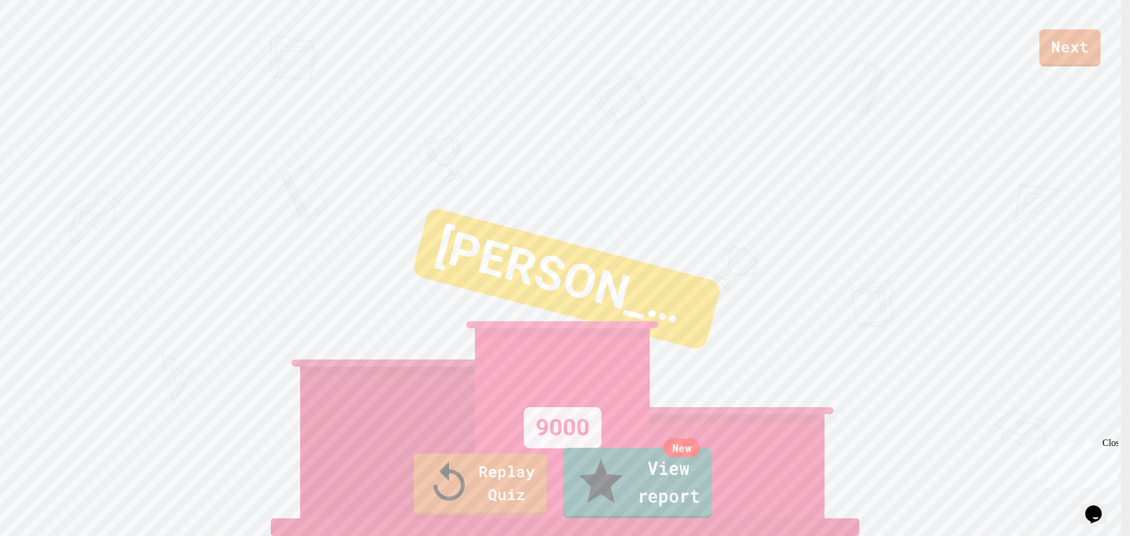
click at [608, 500] on link "New View report" at bounding box center [637, 483] width 148 height 71
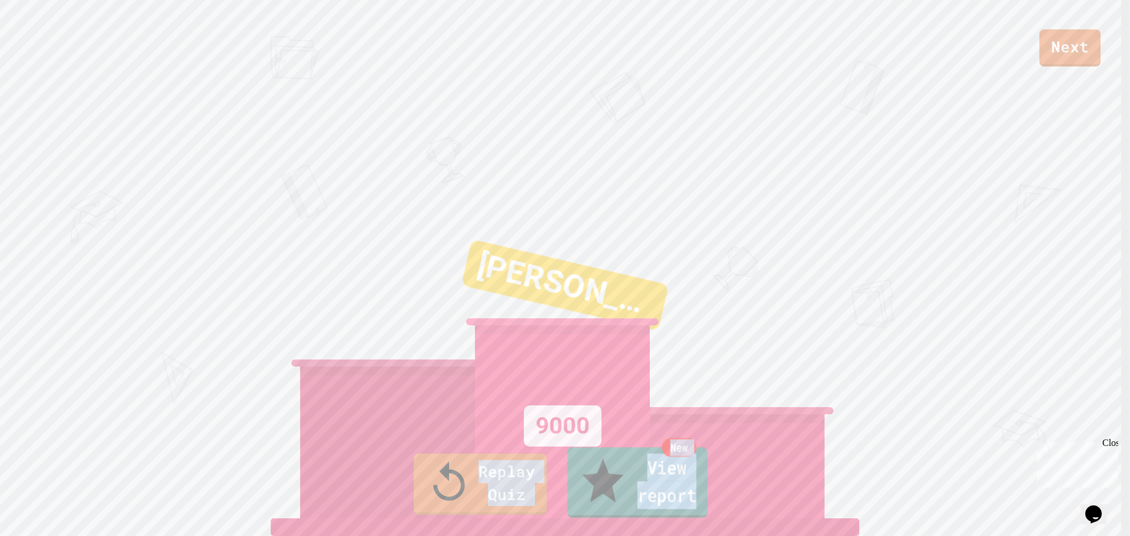
click at [646, 510] on link "New View report" at bounding box center [638, 482] width 140 height 71
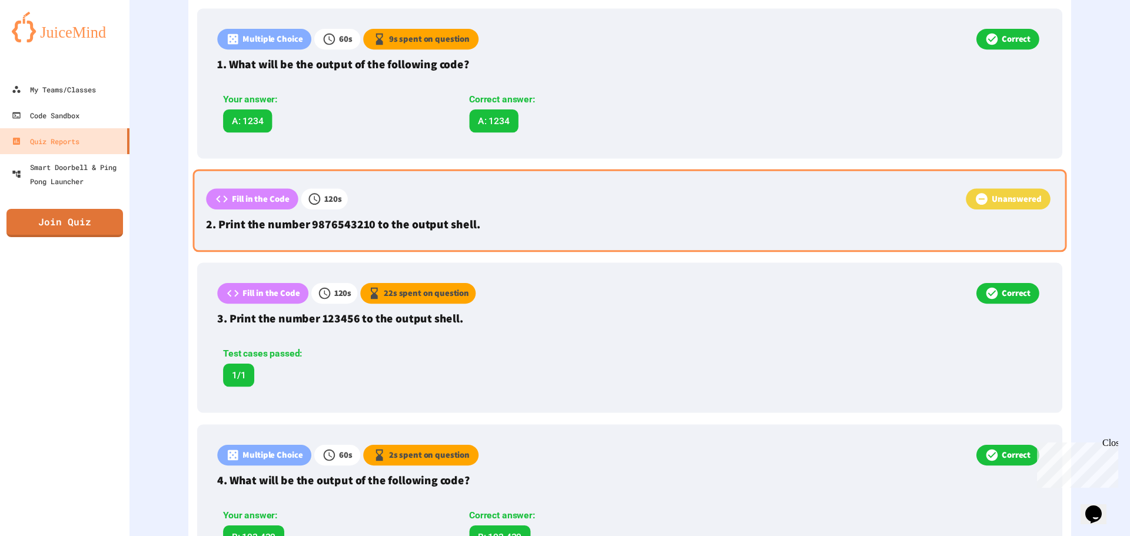
scroll to position [353, 0]
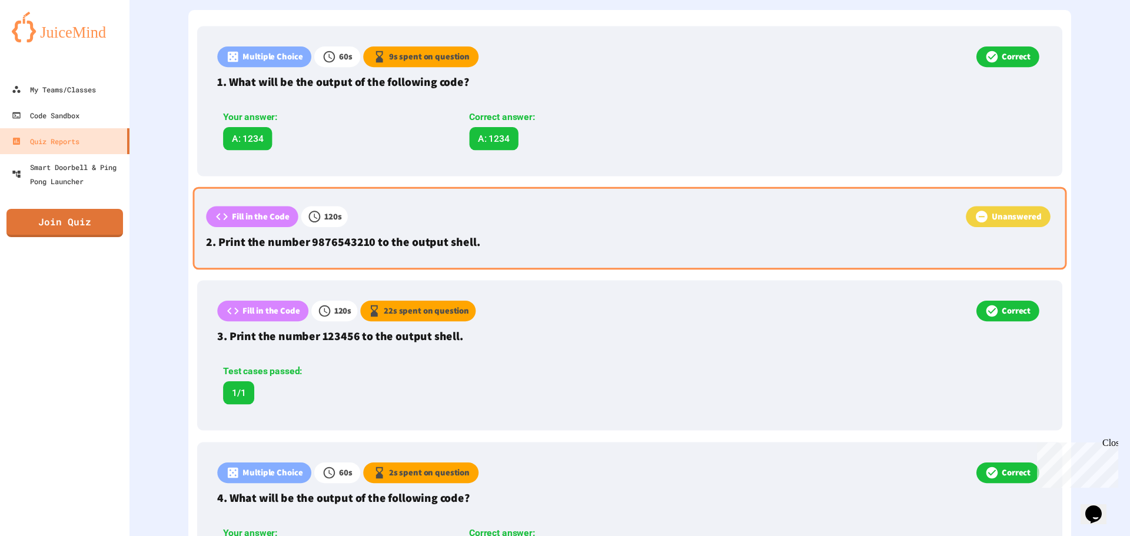
click at [665, 229] on div "Fill in the Code 120 s Unanswered 2. Print the number 9876543210 to the output …" at bounding box center [630, 228] width 874 height 83
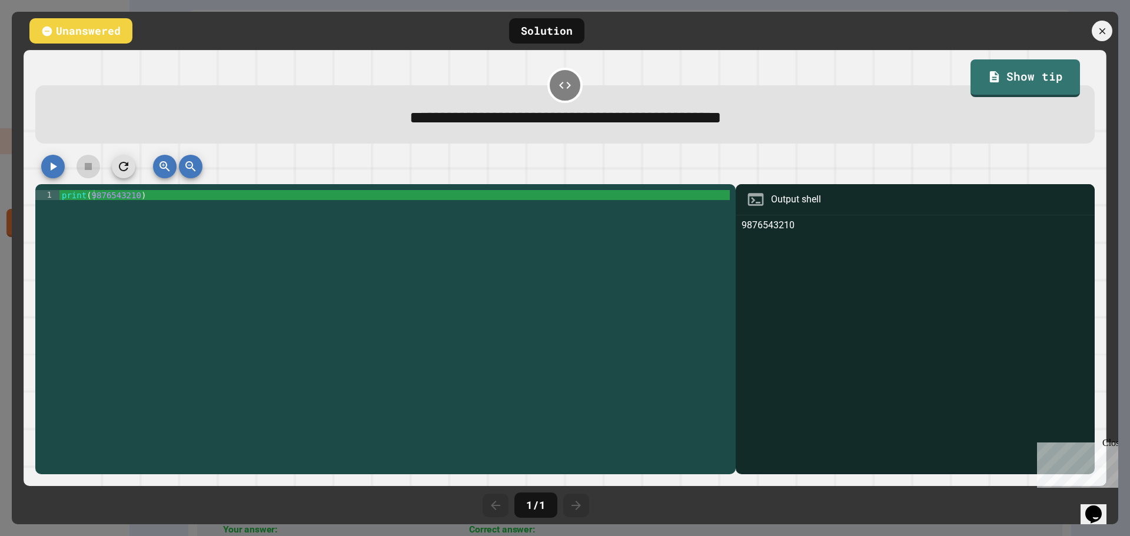
type textarea "**********"
click at [662, 228] on div "print ( 9876543210 )" at bounding box center [394, 330] width 671 height 280
click at [53, 174] on icon "button" at bounding box center [53, 167] width 14 height 14
click at [55, 177] on button "button" at bounding box center [53, 167] width 24 height 24
click at [1067, 76] on div "**********" at bounding box center [565, 102] width 1072 height 93
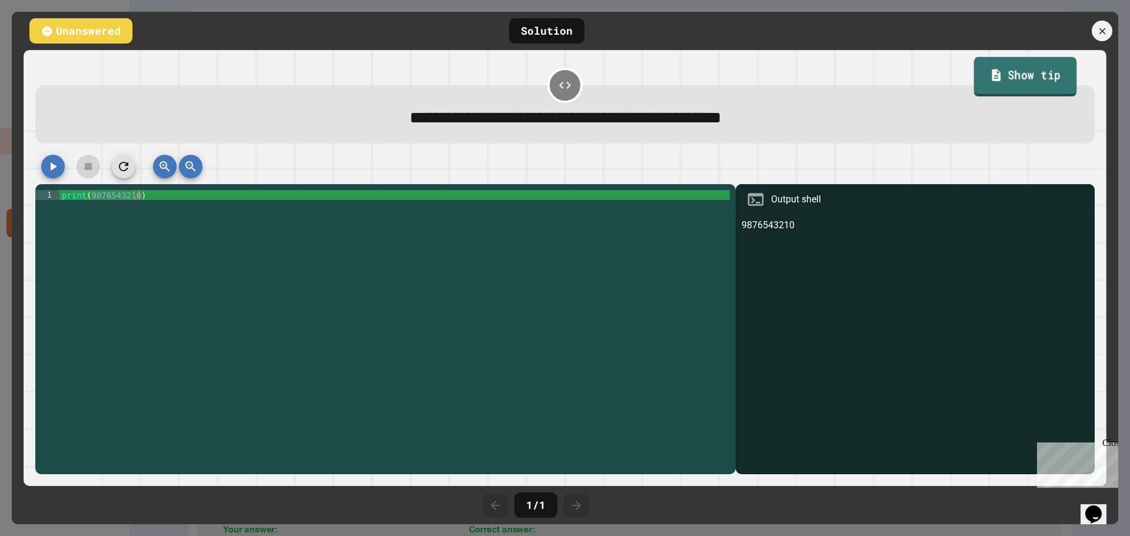
click at [1048, 79] on link "Show tip" at bounding box center [1025, 76] width 103 height 39
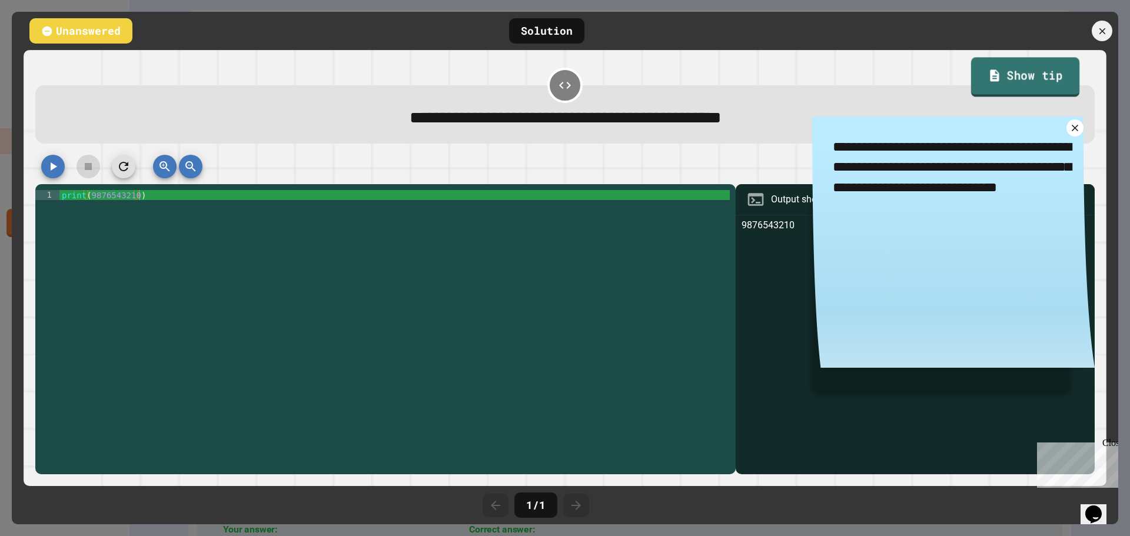
click at [1048, 79] on link "Show tip" at bounding box center [1026, 76] width 109 height 39
click at [1045, 81] on link "Show tip" at bounding box center [1026, 76] width 108 height 39
click at [1060, 139] on textarea "**********" at bounding box center [954, 178] width 283 height 122
drag, startPoint x: 1059, startPoint y: 132, endPoint x: 1047, endPoint y: 128, distance: 11.9
click at [1056, 131] on div "**********" at bounding box center [954, 247] width 283 height 261
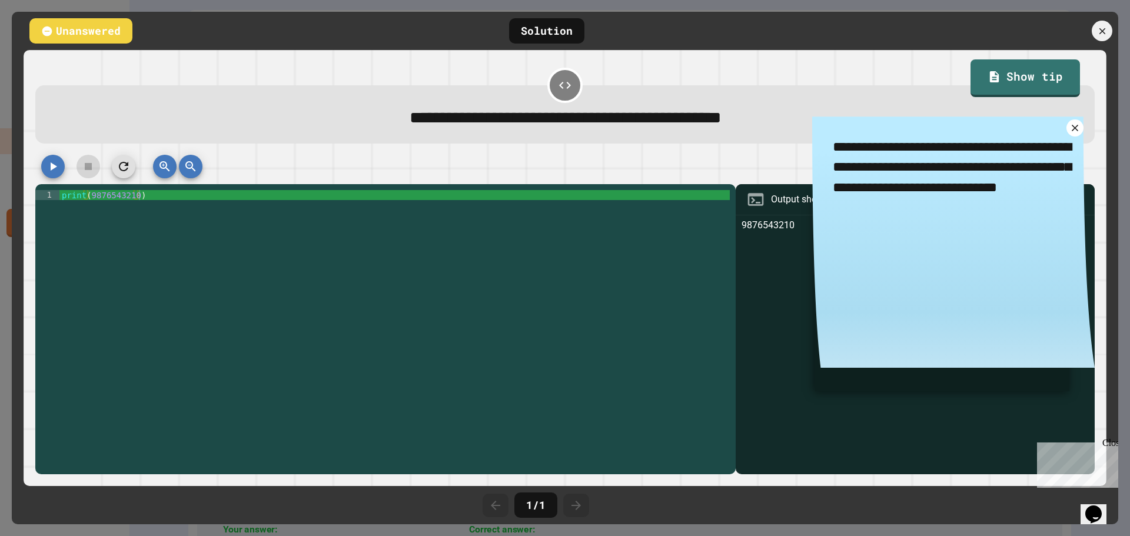
drag, startPoint x: 1046, startPoint y: 125, endPoint x: 1068, endPoint y: 131, distance: 22.6
click at [1059, 131] on div "**********" at bounding box center [954, 247] width 283 height 261
click at [1070, 131] on icon at bounding box center [1075, 128] width 12 height 12
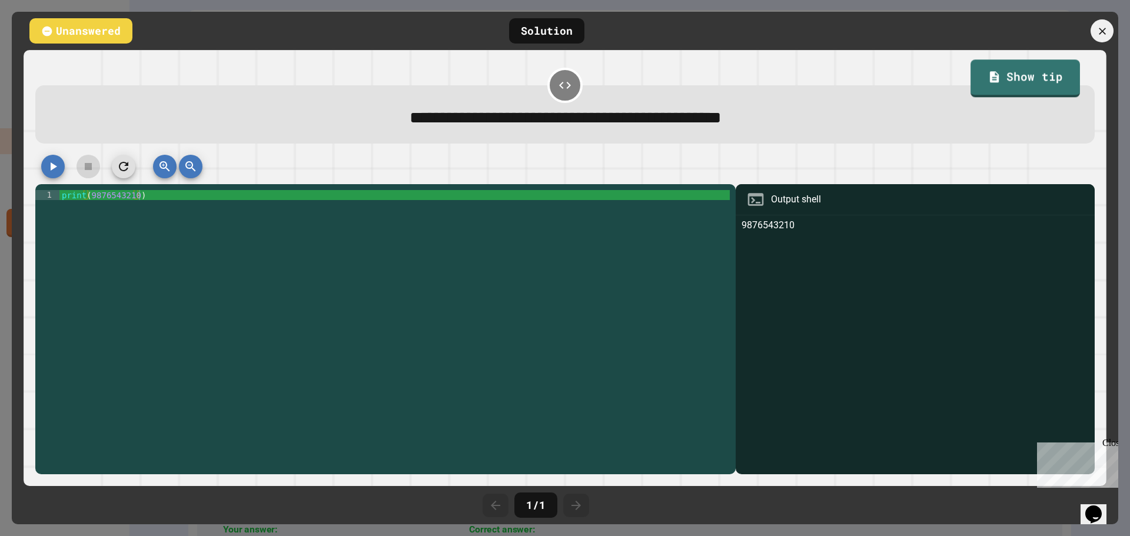
click at [1103, 26] on icon at bounding box center [1102, 31] width 12 height 12
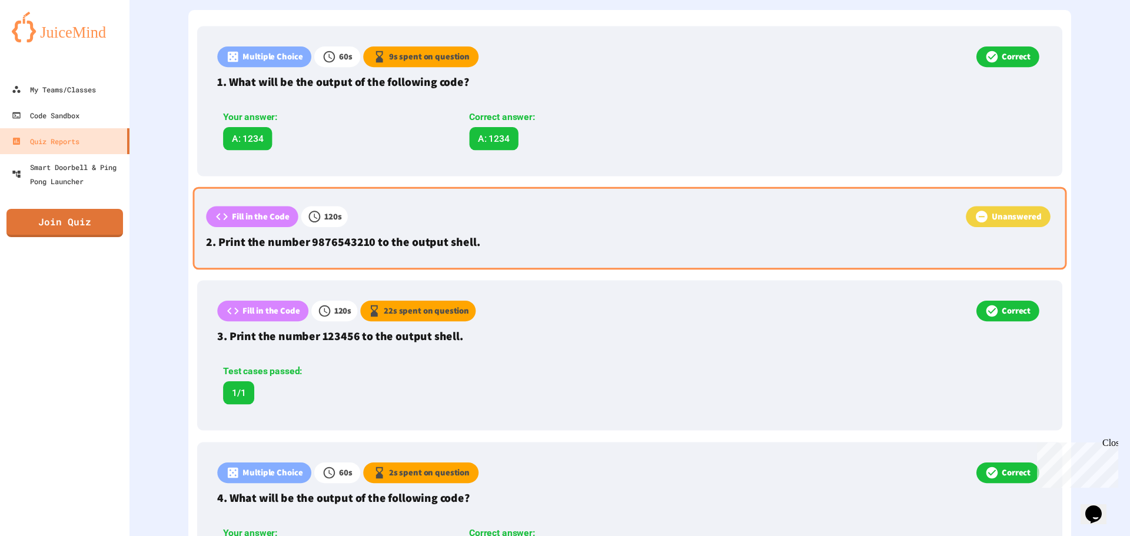
click at [633, 256] on div "Fill in the Code 120 s Unanswered 2. Print the number 9876543210 to the output …" at bounding box center [630, 228] width 874 height 83
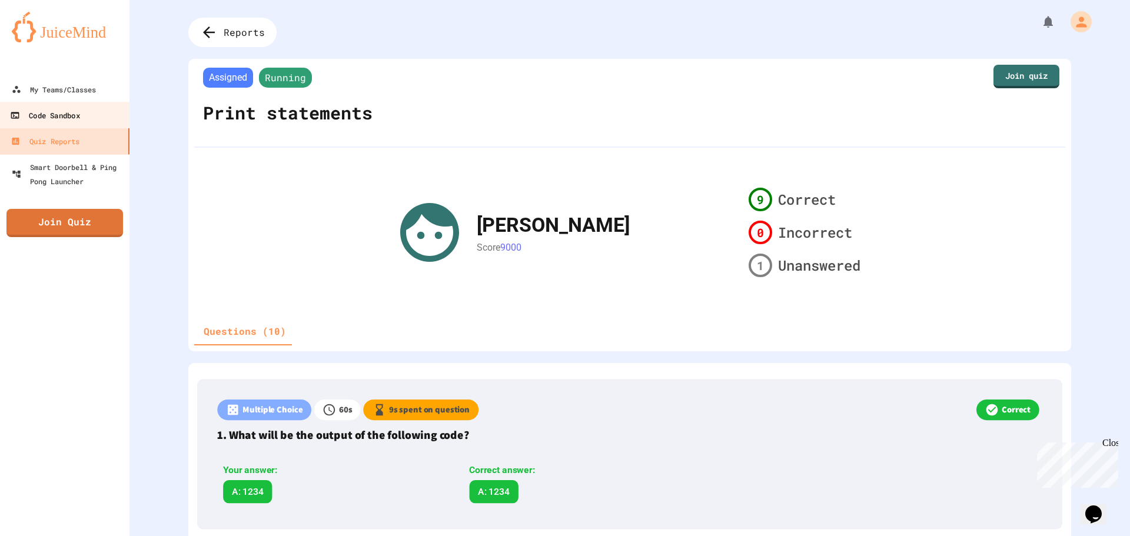
click at [95, 117] on link "Code Sandbox" at bounding box center [65, 115] width 134 height 26
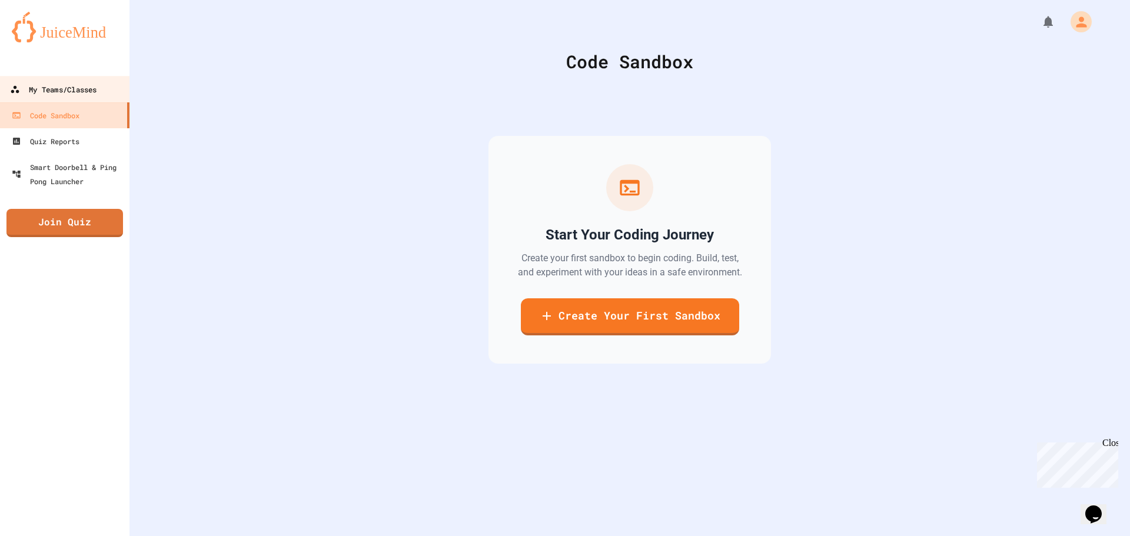
click at [90, 97] on div "My Teams/Classes" at bounding box center [53, 89] width 87 height 15
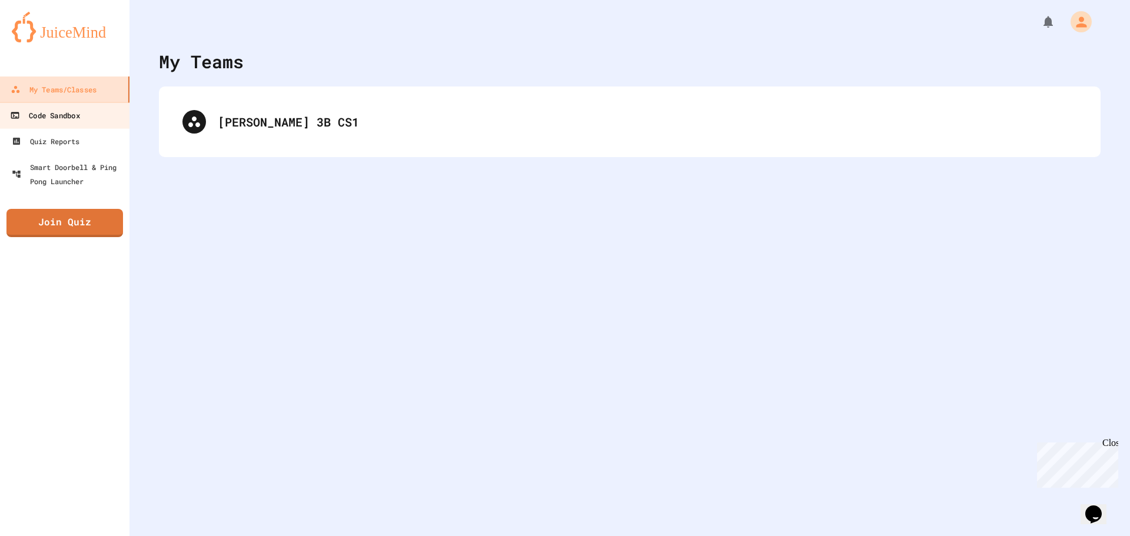
click at [85, 114] on link "Code Sandbox" at bounding box center [65, 115] width 134 height 26
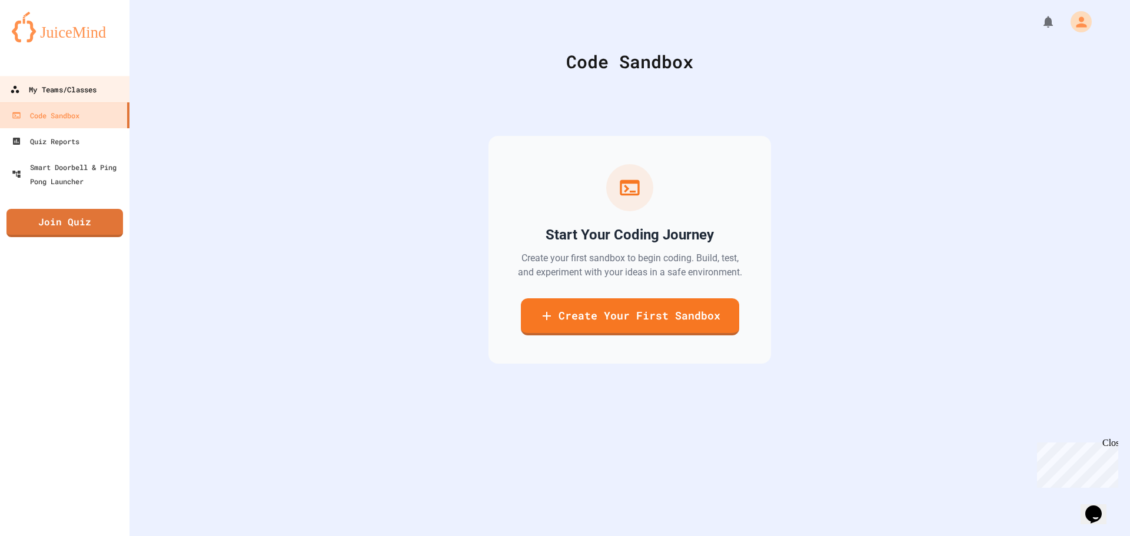
click at [46, 92] on div "My Teams/Classes" at bounding box center [53, 89] width 87 height 15
